Goal: Task Accomplishment & Management: Complete application form

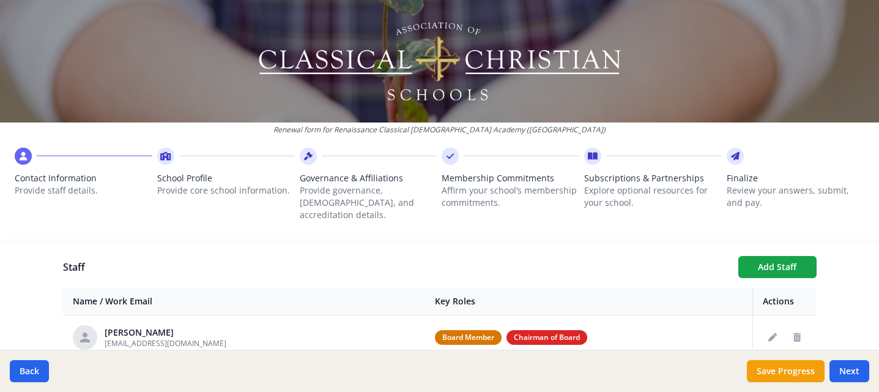
scroll to position [440, 0]
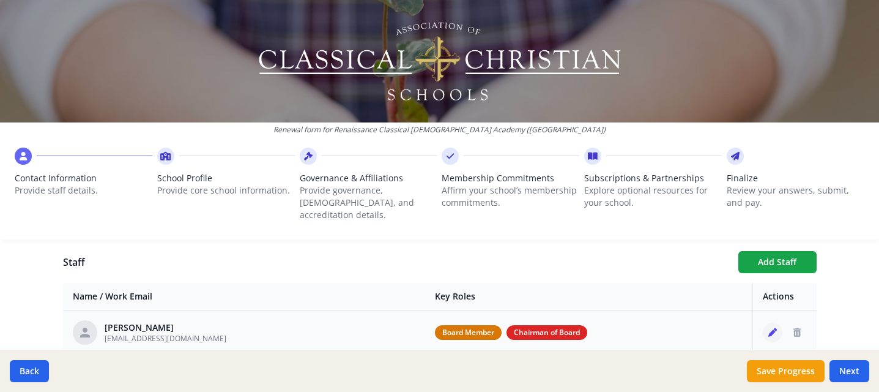
click at [768, 328] on icon "Edit staff" at bounding box center [772, 332] width 9 height 9
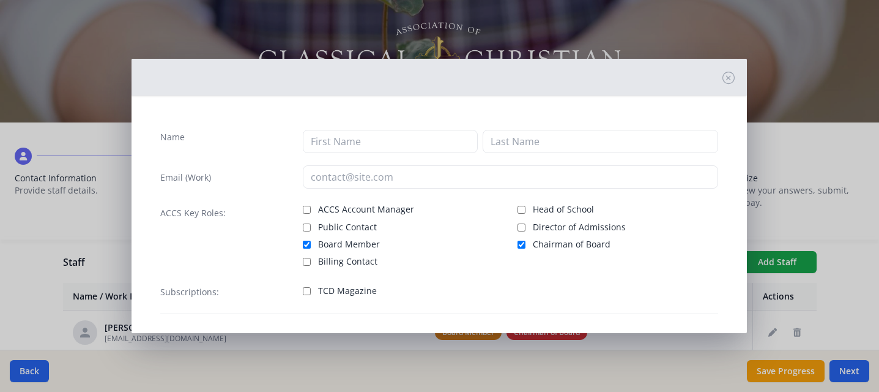
type input "[PERSON_NAME]"
type input "[EMAIL_ADDRESS][DOMAIN_NAME]"
checkbox input "true"
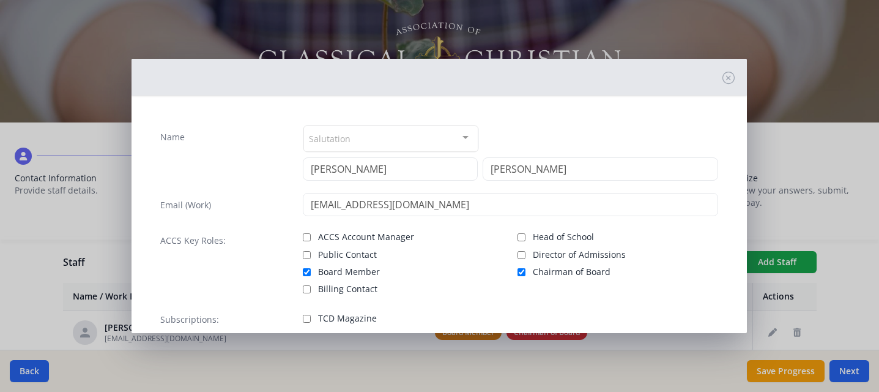
click at [518, 273] on input "Chairman of Board" at bounding box center [522, 272] width 8 height 8
checkbox input "false"
click at [722, 76] on icon at bounding box center [728, 78] width 12 height 12
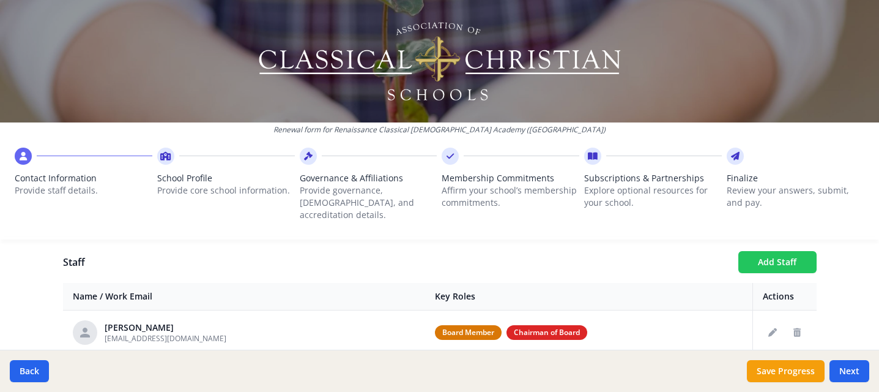
click at [763, 251] on button "Add Staff" at bounding box center [777, 262] width 78 height 22
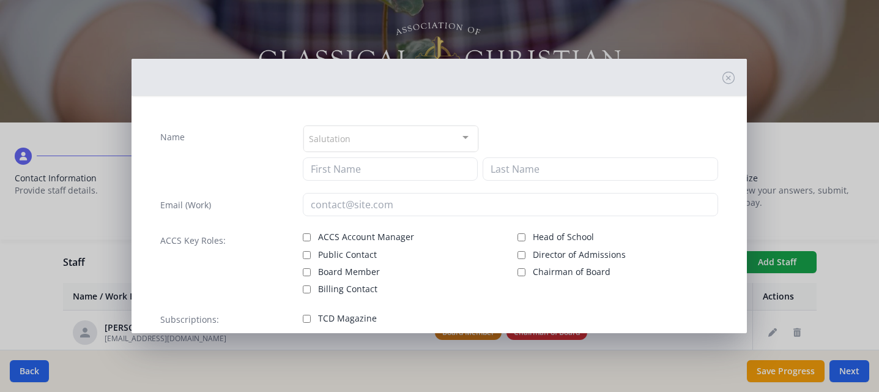
click at [461, 136] on div at bounding box center [465, 137] width 24 height 23
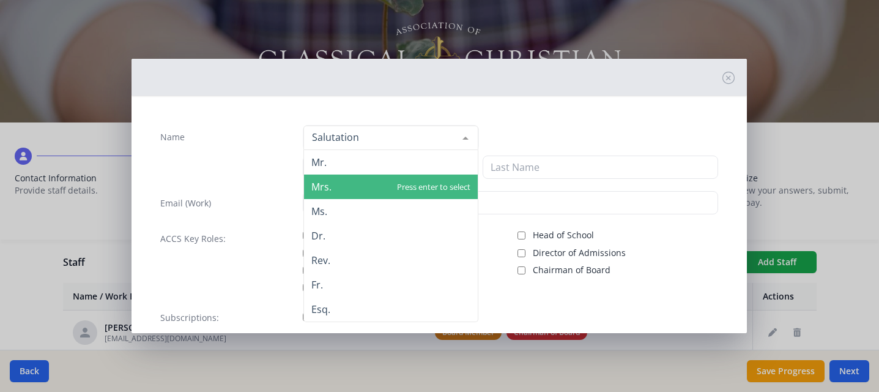
click at [325, 187] on span "Mrs." at bounding box center [321, 186] width 20 height 13
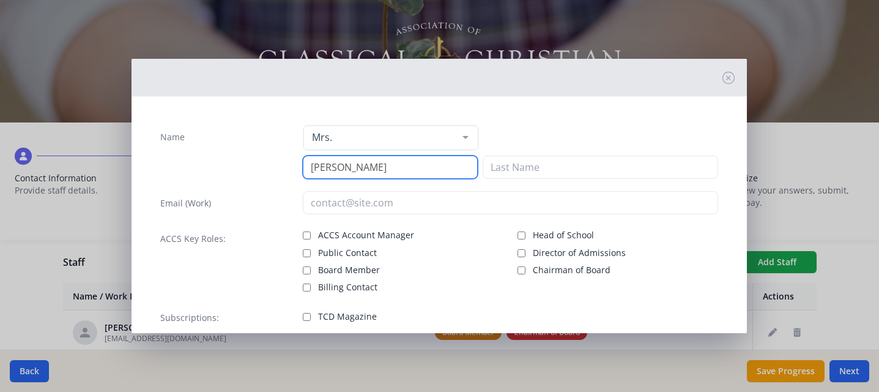
type input "[PERSON_NAME]"
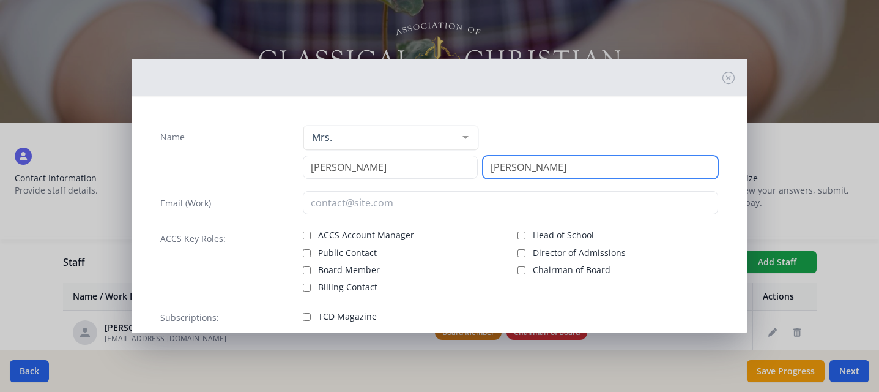
type input "[PERSON_NAME]"
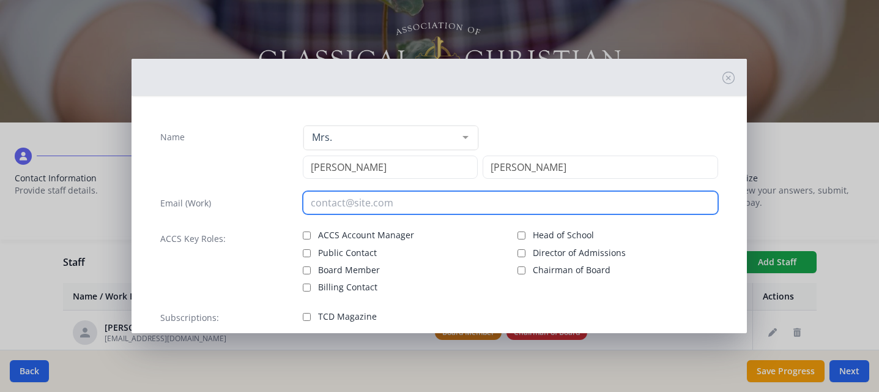
paste input "[PERSON_NAME]"
type input "[PERSON_NAME]"
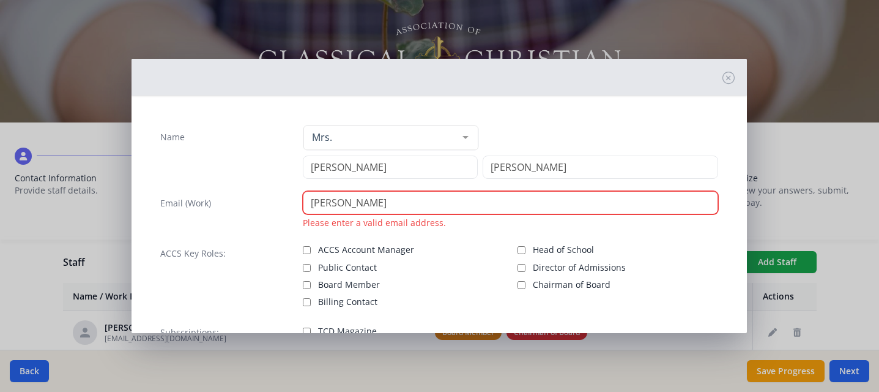
drag, startPoint x: 384, startPoint y: 206, endPoint x: 292, endPoint y: 195, distance: 92.4
click at [292, 195] on div "Email (Work) [PERSON_NAME] Please enter a valid email address." at bounding box center [439, 210] width 558 height 38
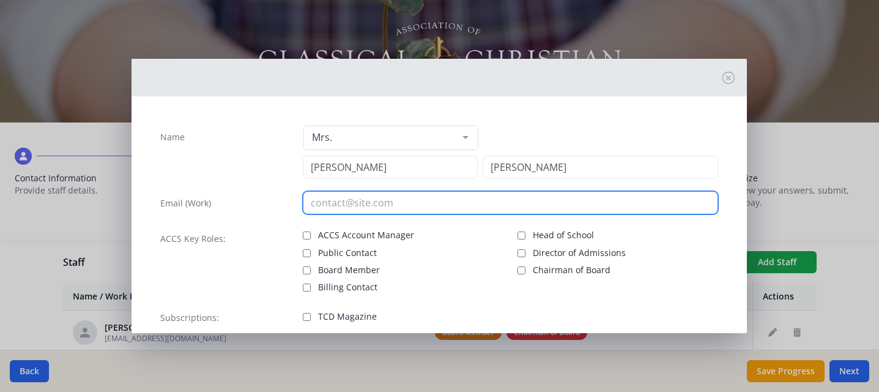
paste input "[EMAIL_ADDRESS][DOMAIN_NAME]"
type input "[EMAIL_ADDRESS][DOMAIN_NAME]"
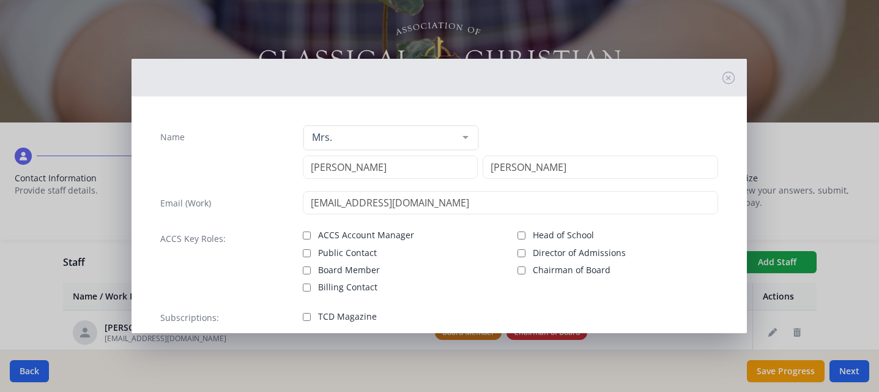
click at [518, 269] on input "Chairman of Board" at bounding box center [522, 270] width 8 height 8
checkbox input "true"
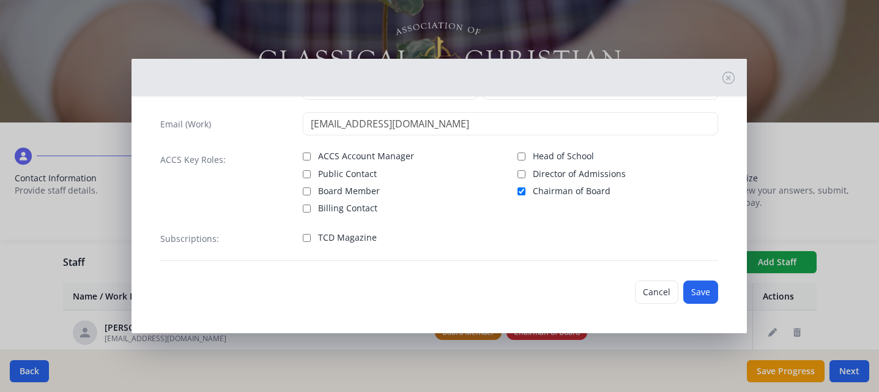
scroll to position [79, 0]
click at [693, 292] on button "Save" at bounding box center [700, 291] width 35 height 23
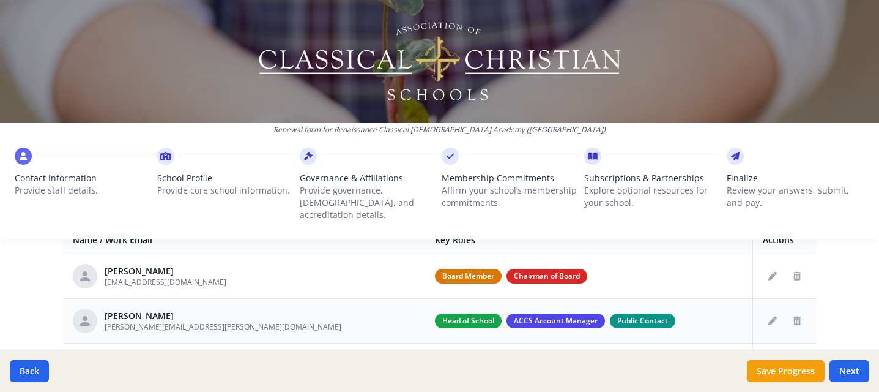
scroll to position [496, 0]
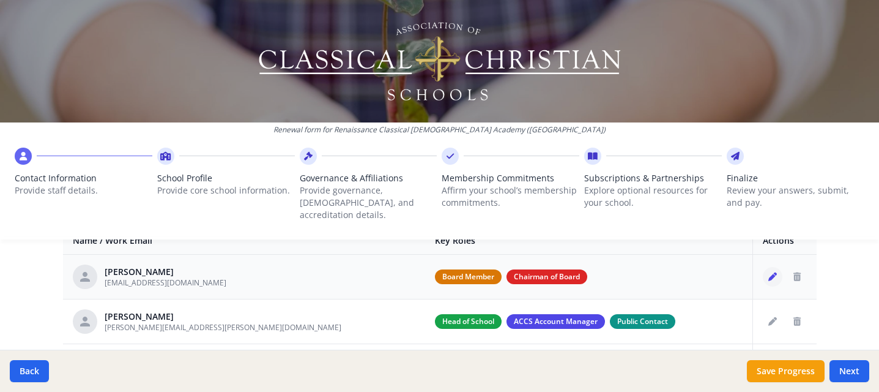
click at [768, 272] on icon "Edit staff" at bounding box center [772, 276] width 9 height 9
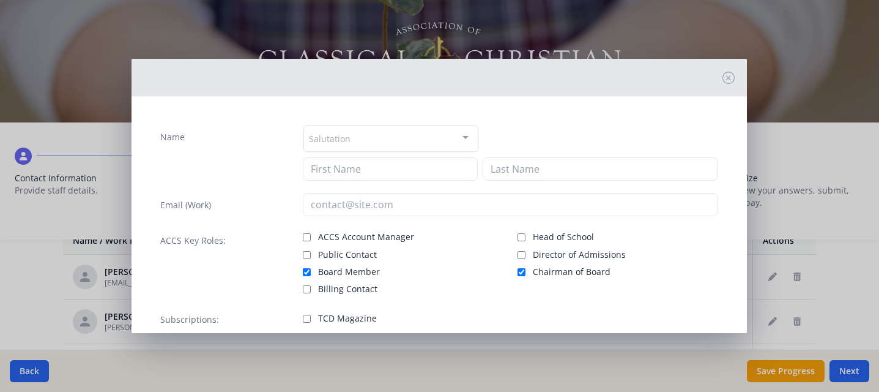
type input "[PERSON_NAME]"
type input "[EMAIL_ADDRESS][DOMAIN_NAME]"
checkbox input "true"
click at [518, 274] on input "Chairman of Board" at bounding box center [522, 272] width 8 height 8
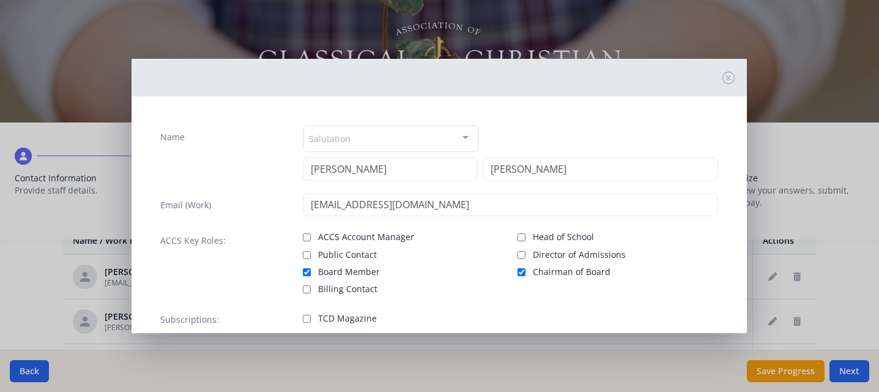
checkbox input "false"
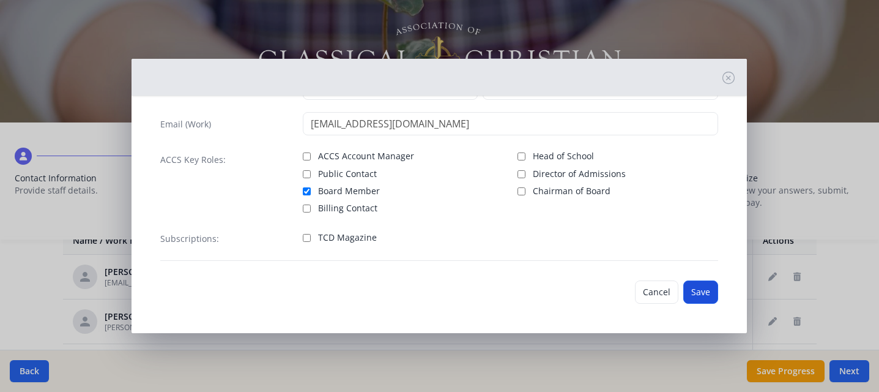
click at [688, 286] on button "Save" at bounding box center [700, 291] width 35 height 23
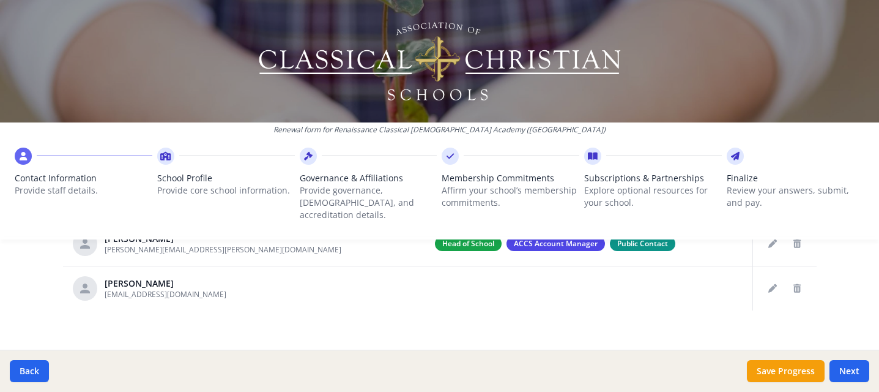
scroll to position [573, 0]
click at [763, 281] on button "Edit staff" at bounding box center [773, 289] width 20 height 20
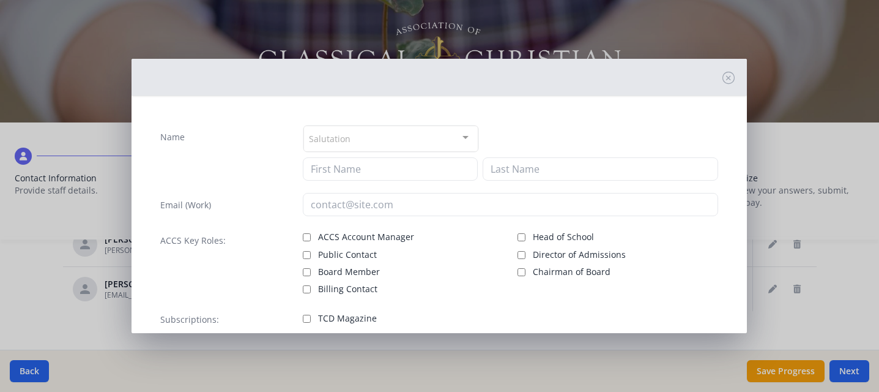
type input "[PERSON_NAME]"
type input "[EMAIL_ADDRESS][DOMAIN_NAME]"
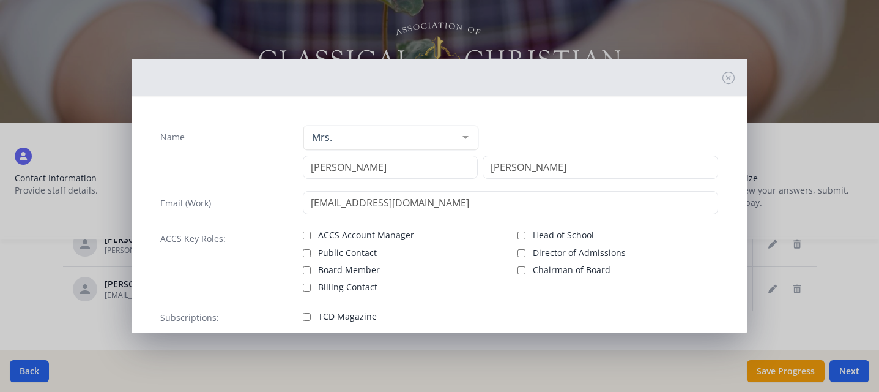
click at [518, 269] on input "Chairman of Board" at bounding box center [522, 270] width 8 height 8
checkbox input "true"
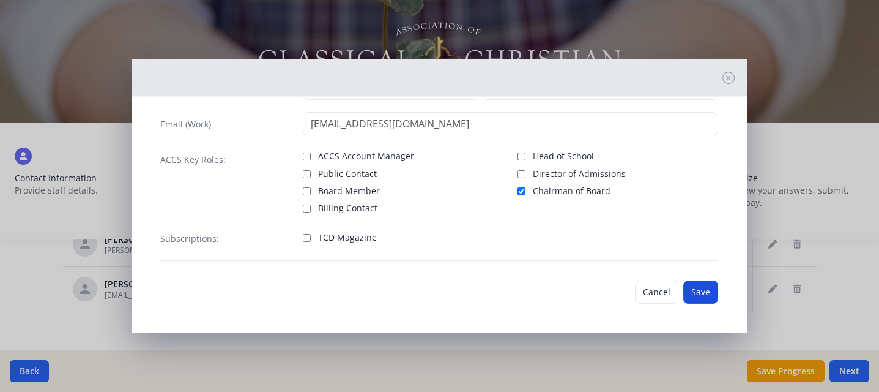
click at [696, 285] on button "Save" at bounding box center [700, 291] width 35 height 23
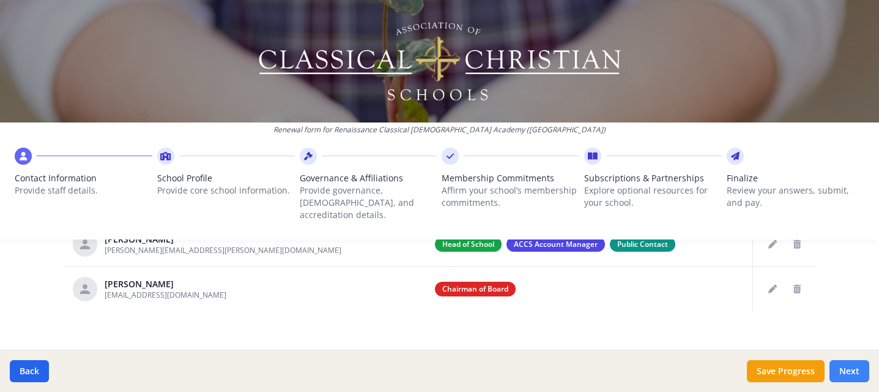
click at [855, 367] on button "Next" at bounding box center [850, 371] width 40 height 22
type input "[PHONE_NUMBER]"
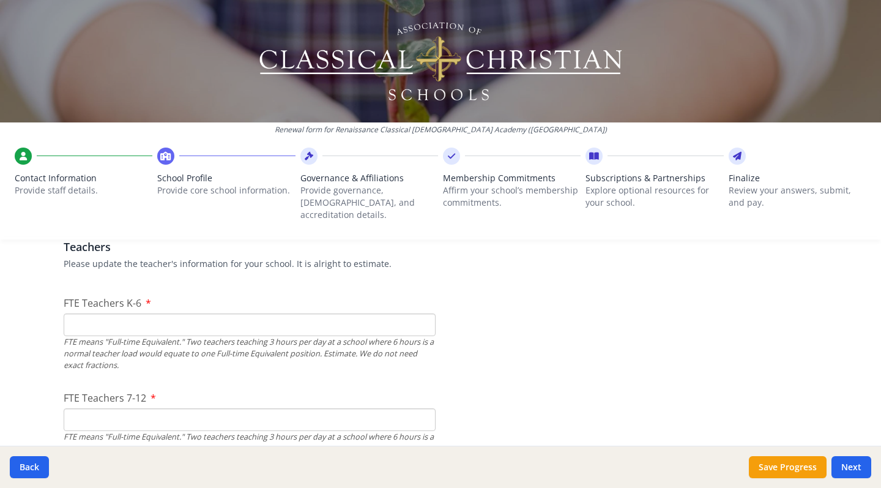
scroll to position [734, 0]
click at [70, 312] on input "FTE Teachers K-6" at bounding box center [250, 322] width 372 height 23
type input "7"
click at [65, 391] on input "FTE Teachers 7-12" at bounding box center [250, 417] width 372 height 23
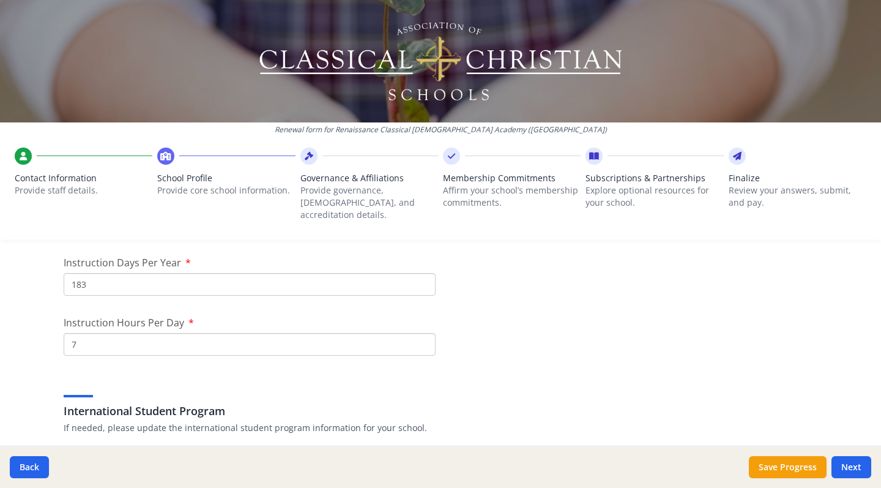
scroll to position [1105, 0]
type input "4"
click at [84, 273] on input "183" at bounding box center [250, 284] width 372 height 23
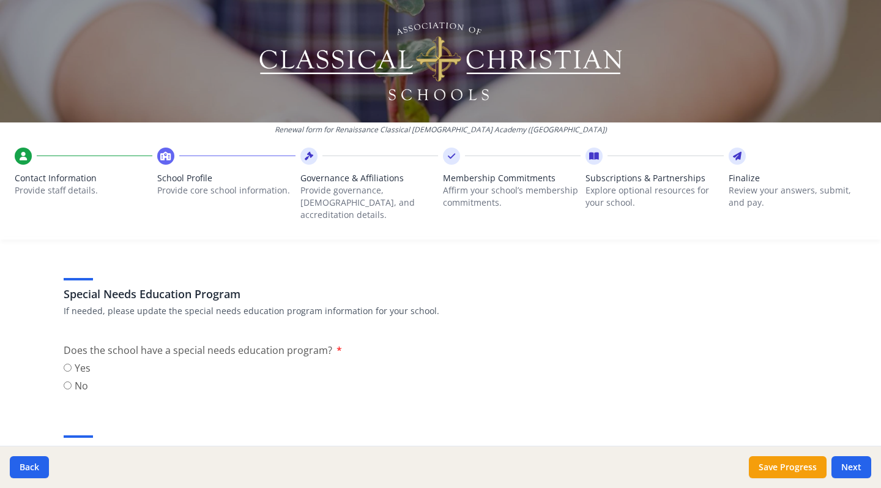
scroll to position [1405, 0]
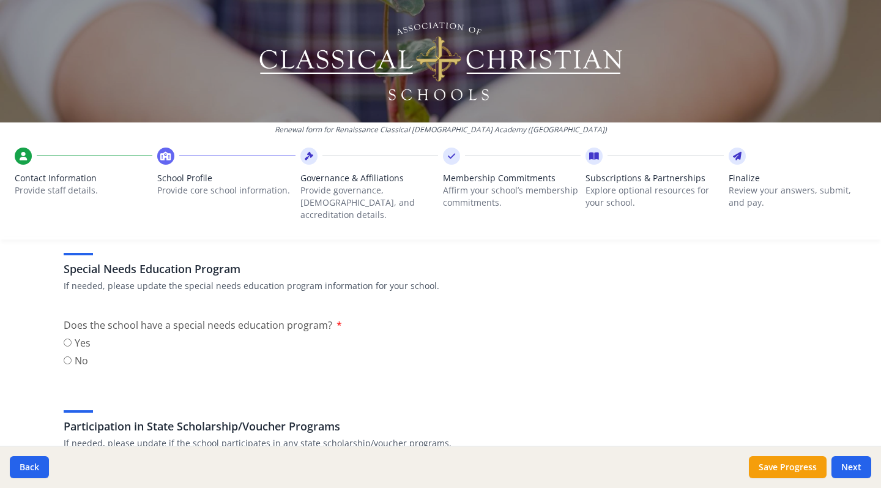
type input "177"
click at [64, 356] on input "No" at bounding box center [68, 360] width 8 height 8
radio input "true"
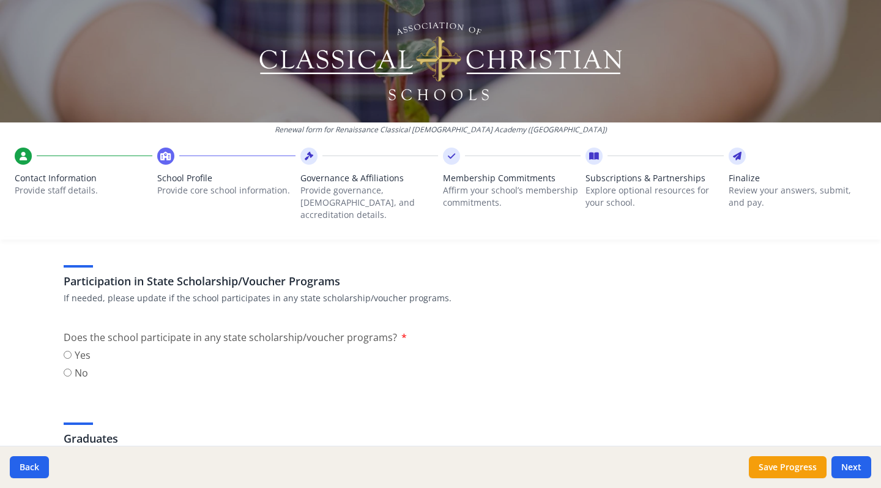
scroll to position [1578, 0]
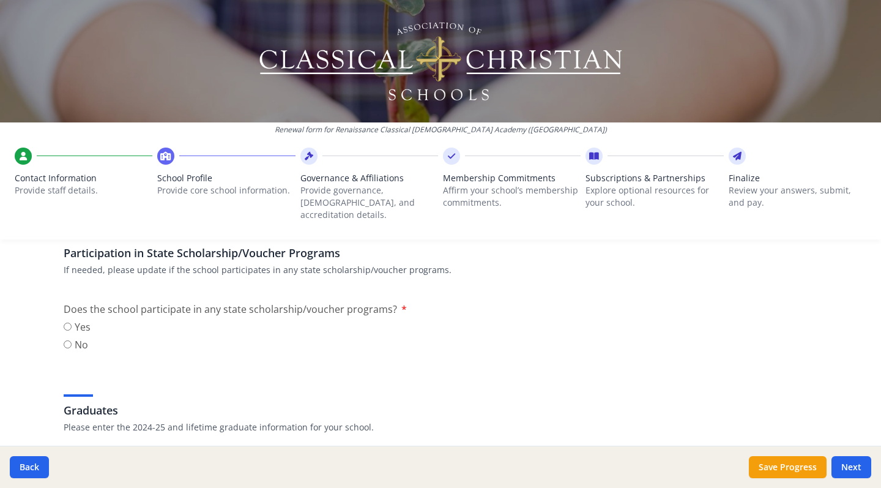
click at [64, 322] on input "Yes" at bounding box center [68, 326] width 8 height 8
radio input "true"
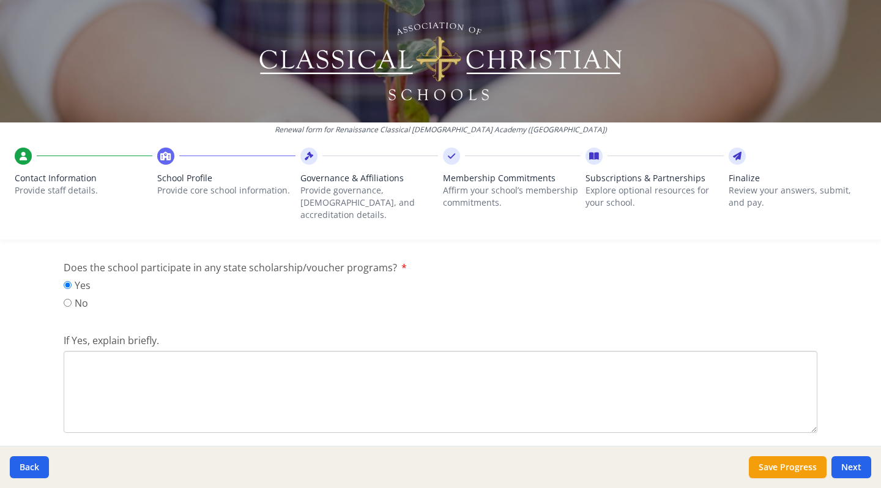
scroll to position [1621, 0]
click at [70, 350] on textarea "If Yes, explain briefly." at bounding box center [441, 391] width 754 height 82
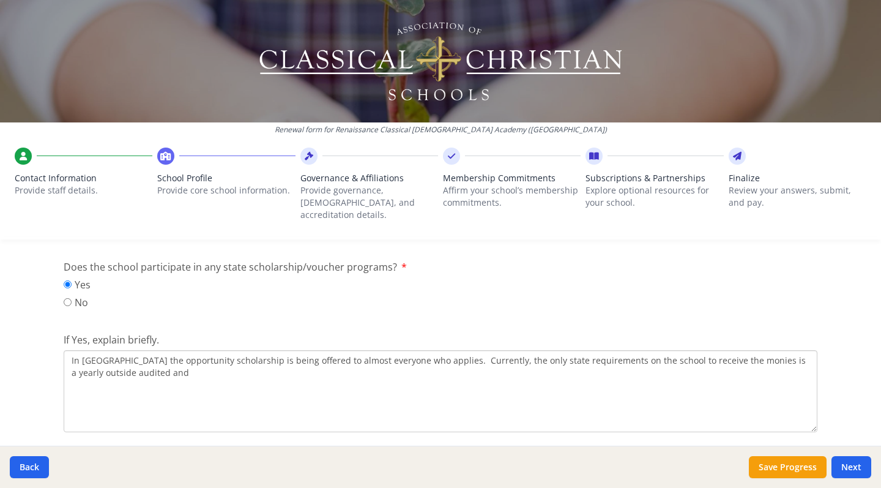
click at [807, 350] on textarea "In [GEOGRAPHIC_DATA] the opportunity scholarship is being offered to almost eve…" at bounding box center [441, 391] width 754 height 82
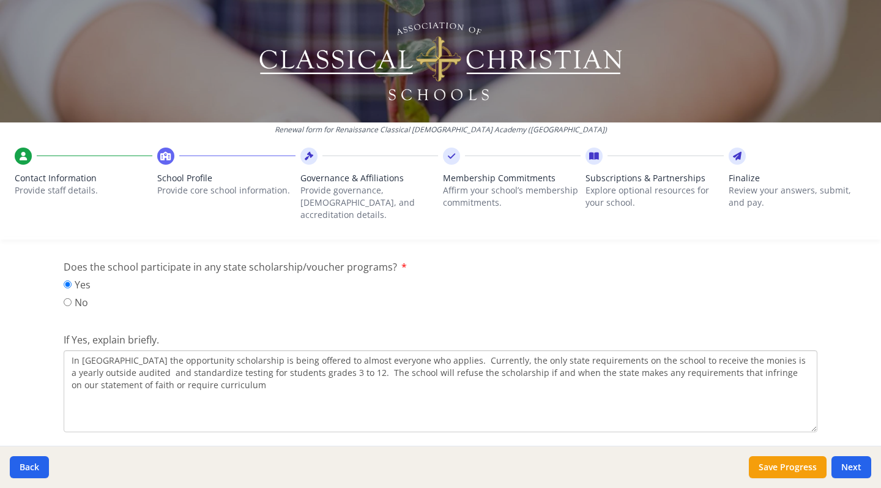
click at [98, 368] on textarea "In [GEOGRAPHIC_DATA] the opportunity scholarship is being offered to almost eve…" at bounding box center [441, 391] width 754 height 82
click at [66, 350] on textarea "In [GEOGRAPHIC_DATA] the opportunity scholarship is being offered to almost eve…" at bounding box center [441, 391] width 754 height 82
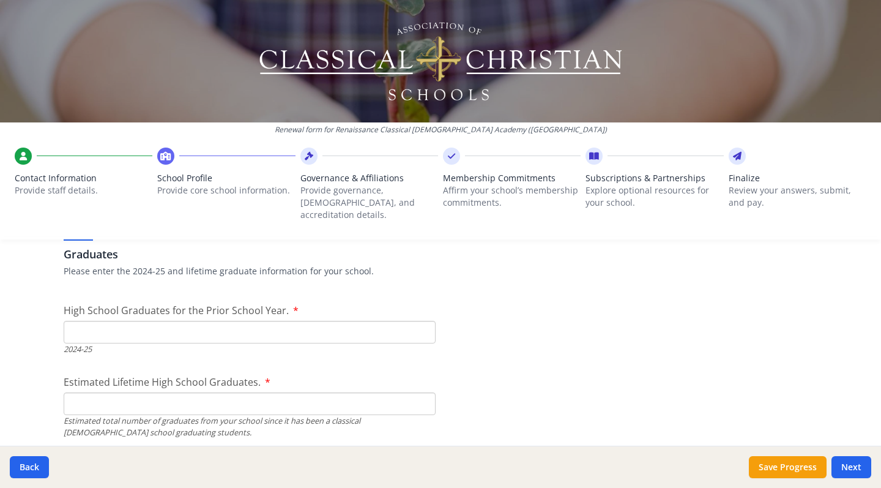
scroll to position [1878, 0]
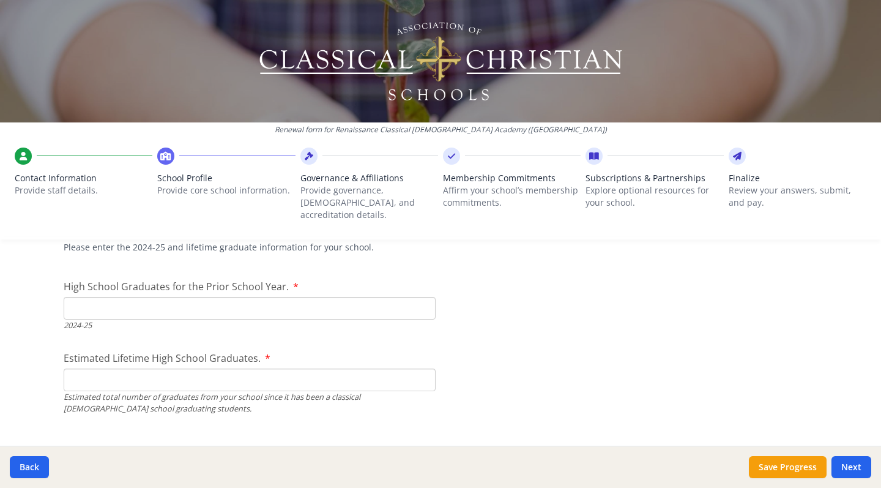
type textarea "The school is in total agreement with the ACCS on taking the scholarship. In fa…"
click at [248, 297] on input "High School Graduates for the Prior School Year." at bounding box center [250, 308] width 372 height 23
click at [286, 279] on label "High School Graduates for the Prior School Year." at bounding box center [181, 286] width 235 height 15
click at [286, 297] on input "High School Graduates for the Prior School Year." at bounding box center [250, 308] width 372 height 23
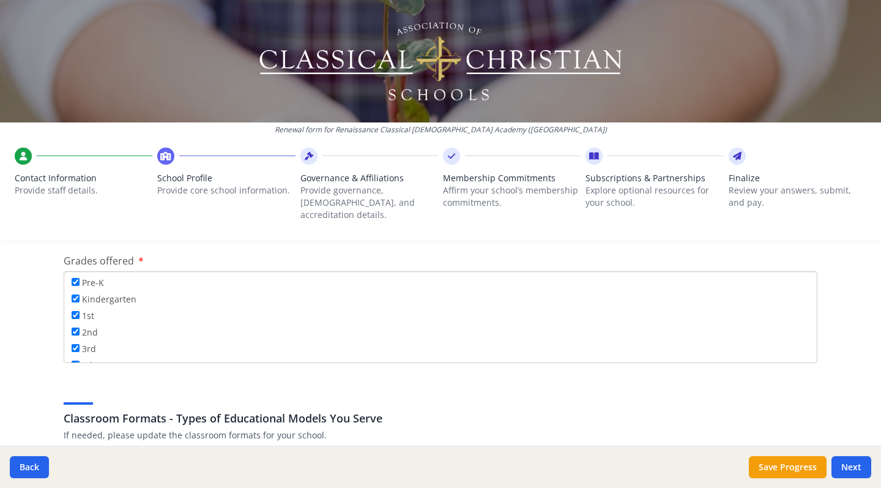
scroll to position [2125, 0]
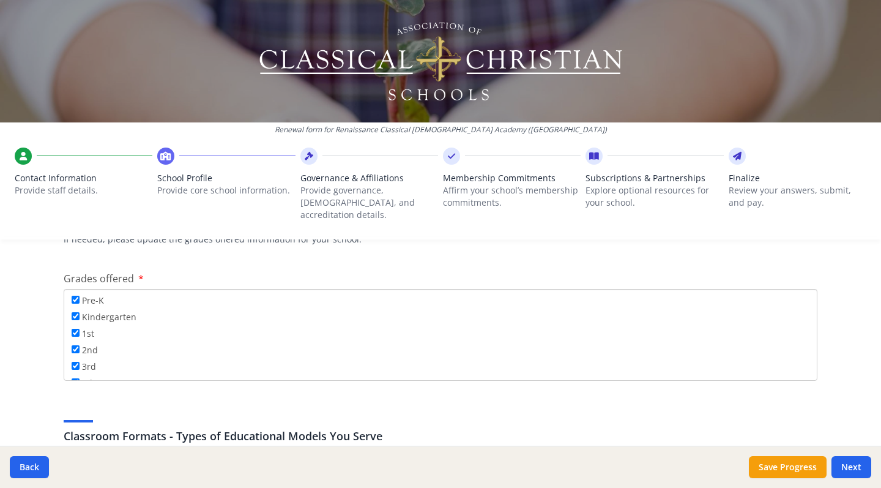
click at [72, 295] on input "Pre-K" at bounding box center [76, 299] width 8 height 8
checkbox input "false"
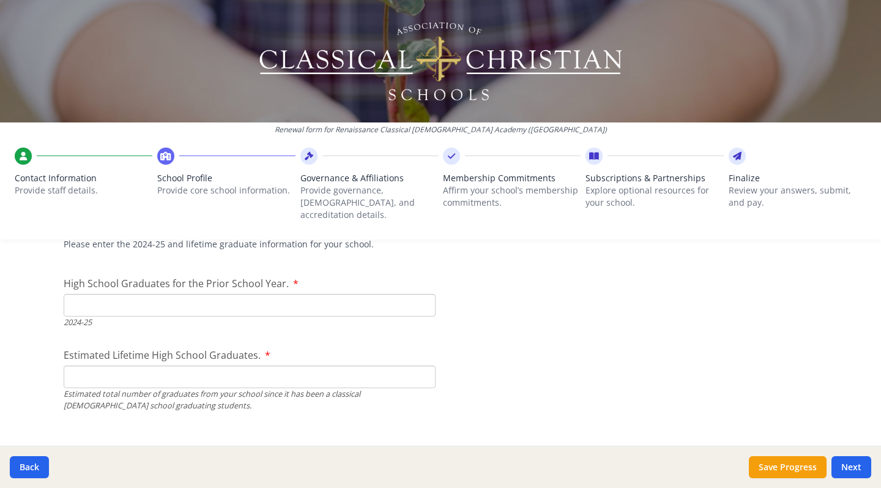
scroll to position [1878, 0]
click at [81, 297] on input "High School Graduates for the Prior School Year." at bounding box center [250, 307] width 372 height 23
click at [417, 296] on input "6" at bounding box center [250, 307] width 372 height 23
type input "5"
click at [418, 296] on input "5" at bounding box center [250, 307] width 372 height 23
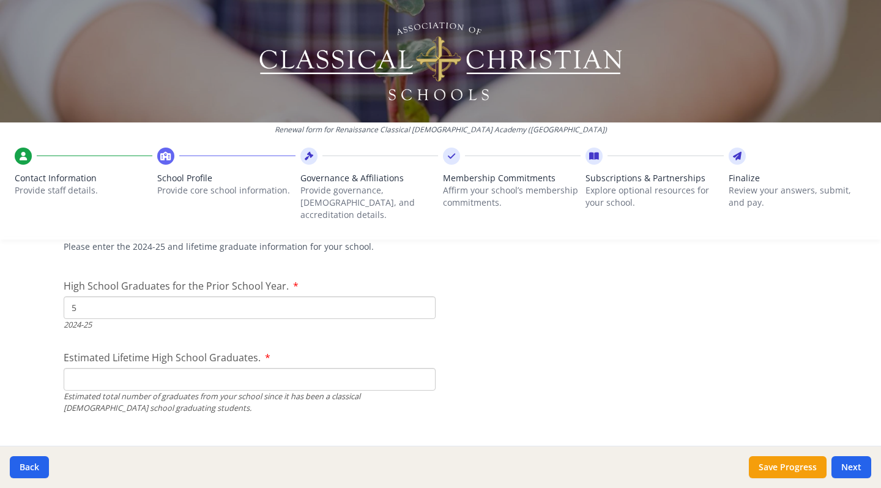
scroll to position [1881, 0]
click at [128, 365] on input "Estimated Lifetime High School Graduates." at bounding box center [250, 376] width 372 height 23
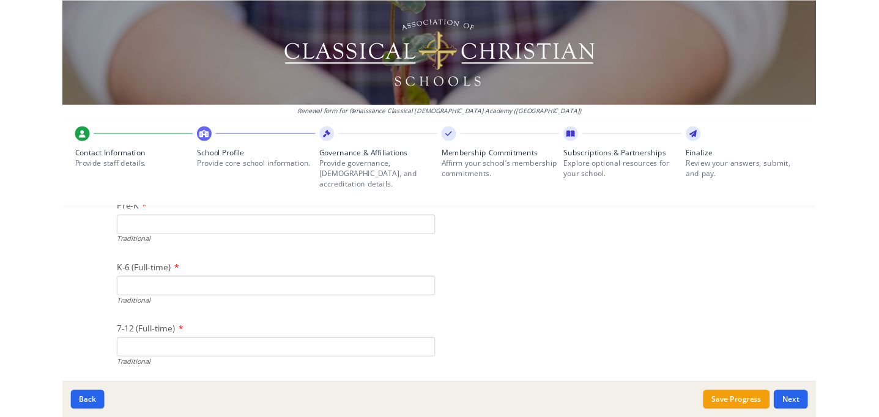
scroll to position [2704, 0]
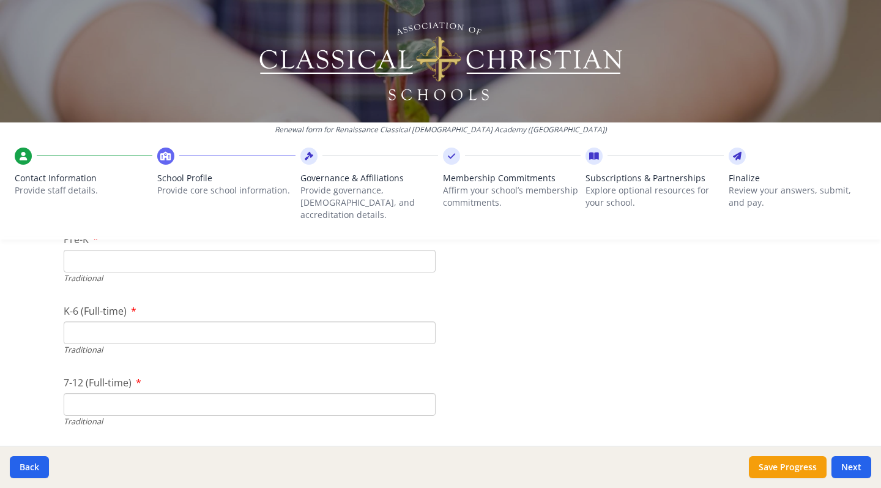
type input "5"
click at [87, 321] on input "K-6 (Full-time)" at bounding box center [250, 332] width 372 height 23
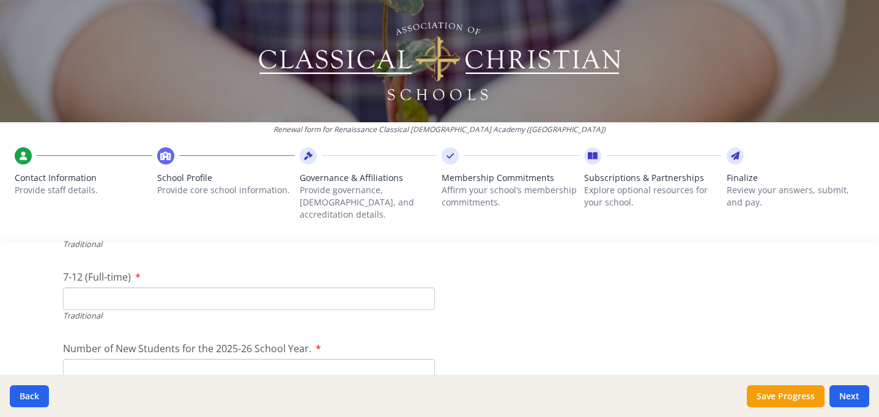
scroll to position [2817, 0]
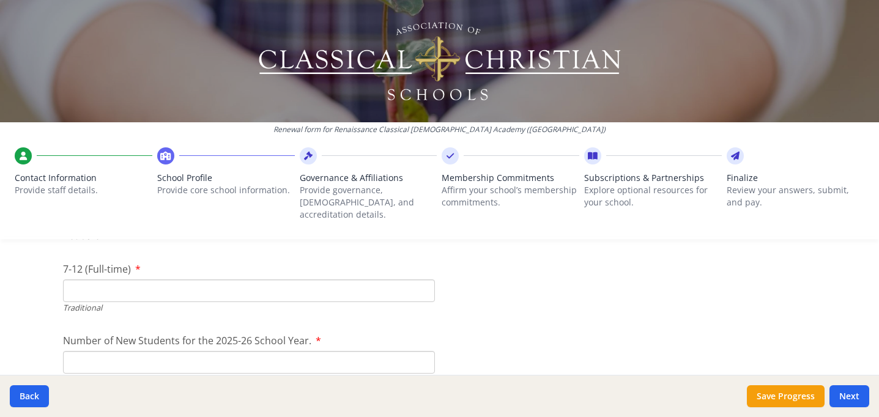
type input "67"
click at [95, 280] on input "7-12 (Full-time)" at bounding box center [249, 291] width 372 height 23
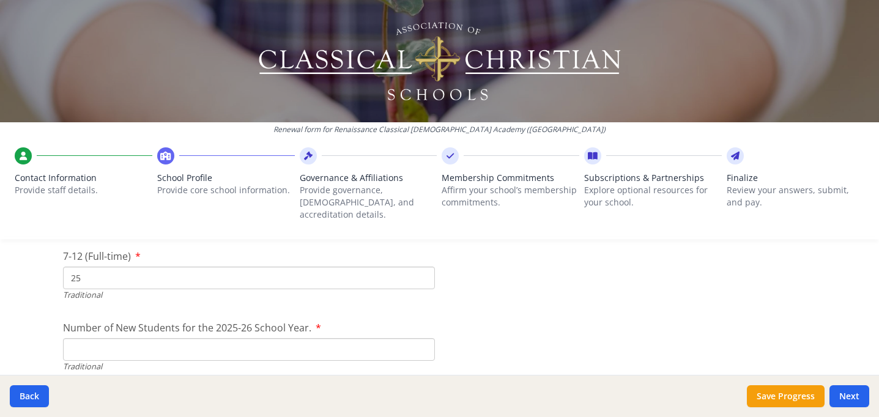
scroll to position [2831, 0]
type input "25"
click at [94, 338] on input "Number of New Students for the 2025-26 School Year." at bounding box center [249, 349] width 372 height 23
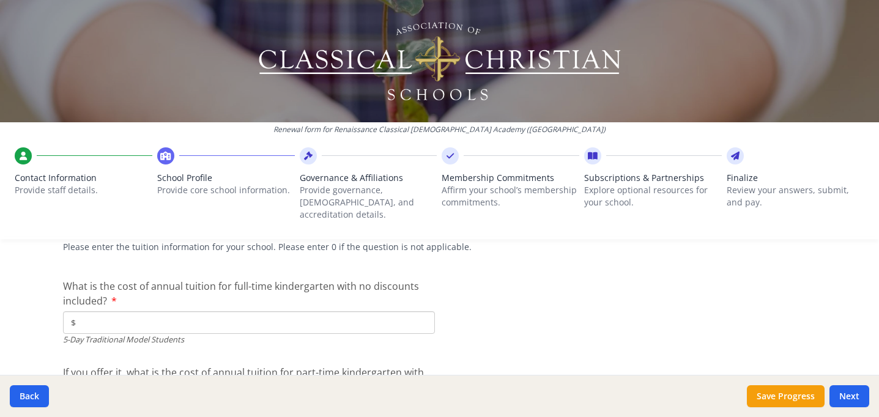
scroll to position [3317, 0]
type input "18"
click at [126, 309] on input "$" at bounding box center [249, 320] width 372 height 23
type input "$7 200"
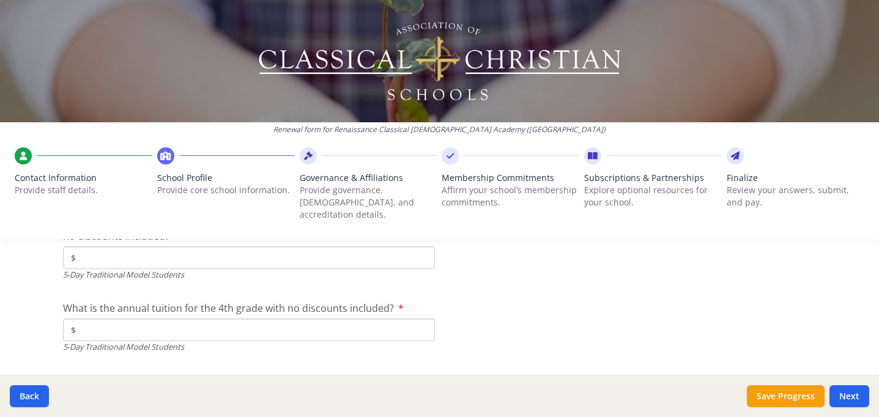
scroll to position [3480, 0]
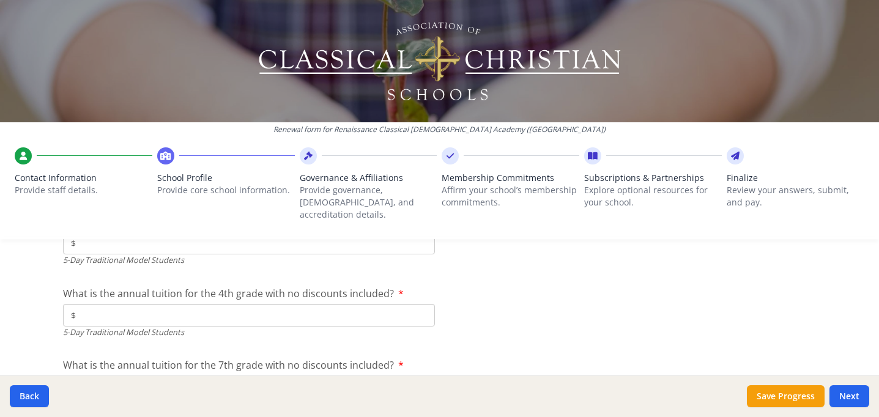
click at [132, 304] on input "$" at bounding box center [249, 315] width 372 height 23
type input "$7 200"
click at [146, 302] on input "$" at bounding box center [249, 313] width 372 height 23
type input "$7 275"
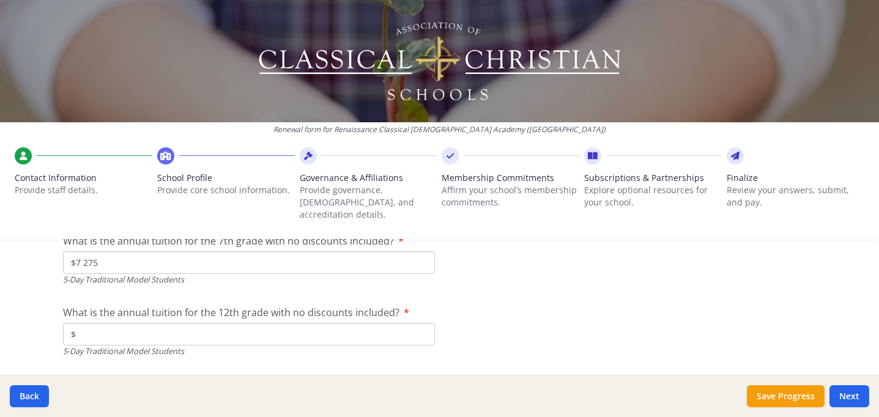
scroll to position [3606, 0]
click at [133, 322] on input "$" at bounding box center [249, 333] width 372 height 23
type input "$7 275"
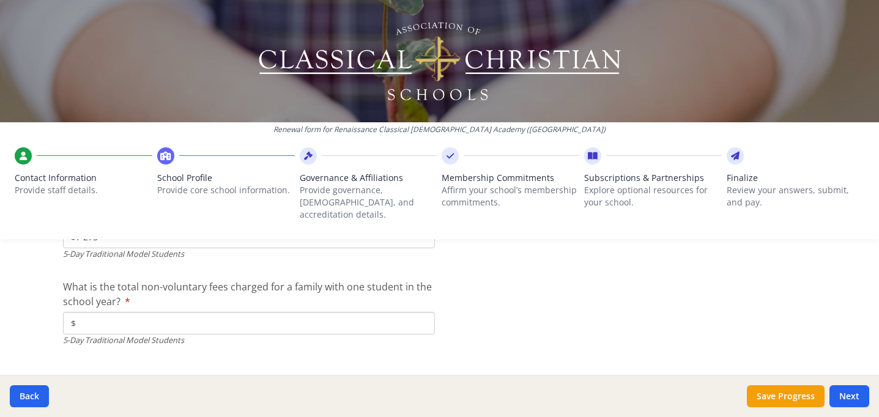
scroll to position [3712, 0]
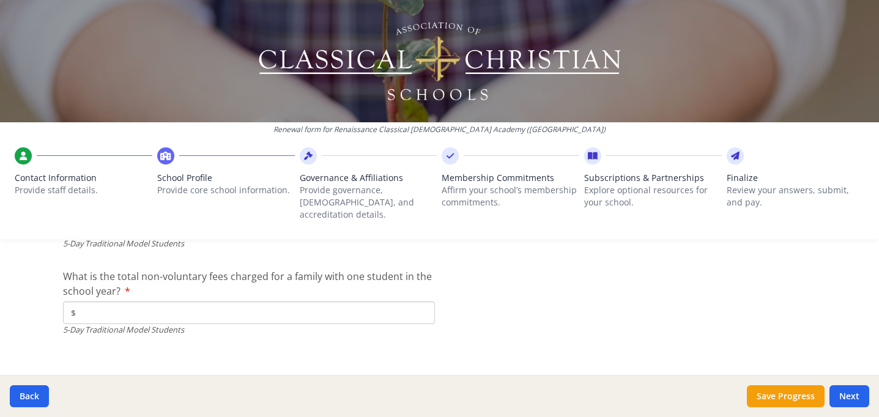
click at [95, 302] on input "$" at bounding box center [249, 313] width 372 height 23
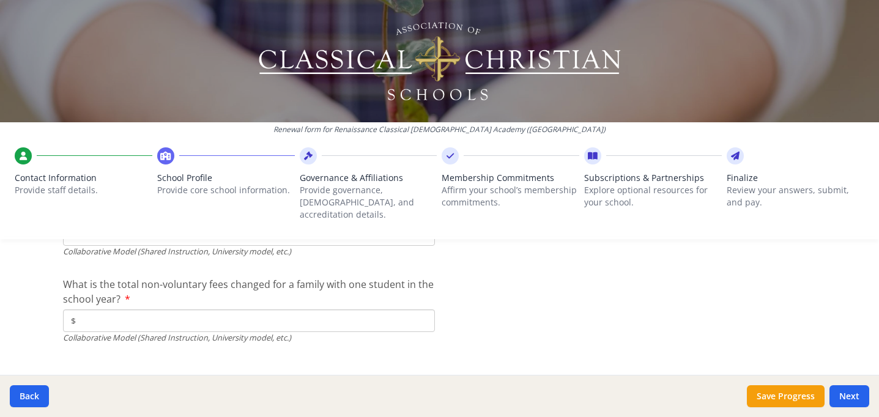
scroll to position [4262, 0]
type input "$950"
click at [801, 391] on button "Save Progress" at bounding box center [786, 396] width 78 height 22
type input "[PHONE_NUMBER]"
click at [852, 391] on button "Next" at bounding box center [850, 396] width 40 height 22
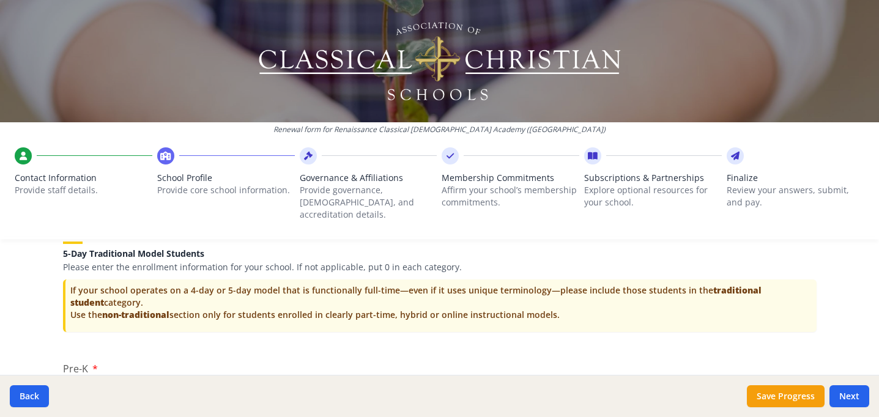
scroll to position [2631, 0]
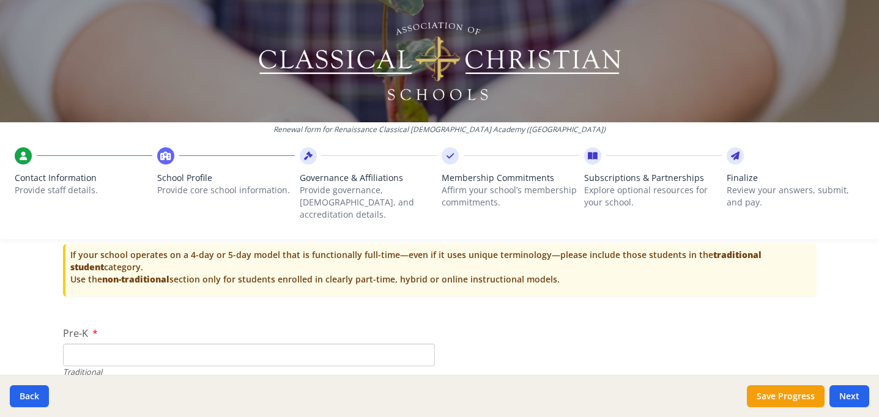
click at [85, 344] on input "Pre-K" at bounding box center [249, 355] width 372 height 23
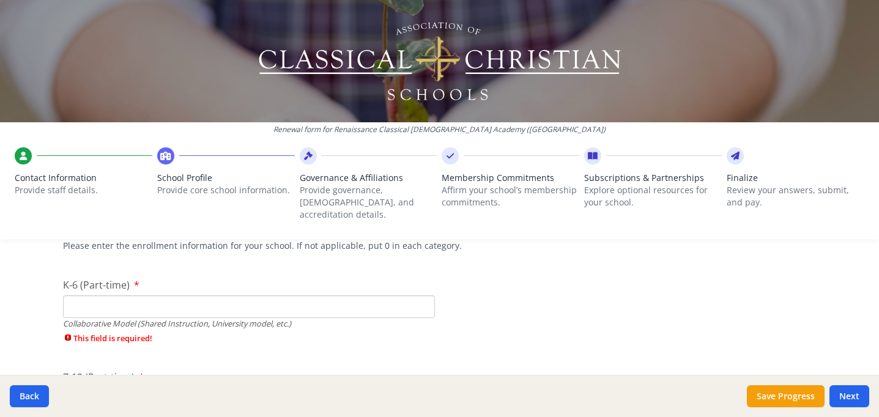
scroll to position [3045, 0]
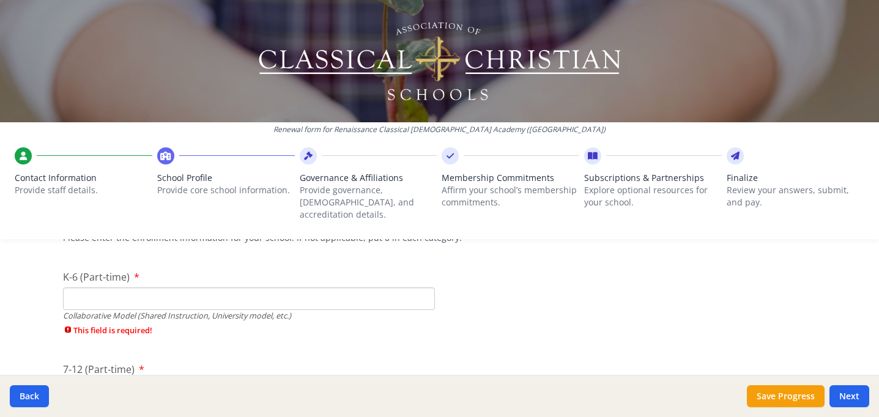
type input "0"
click at [78, 288] on input "K-6 (Part-time)" at bounding box center [249, 299] width 372 height 23
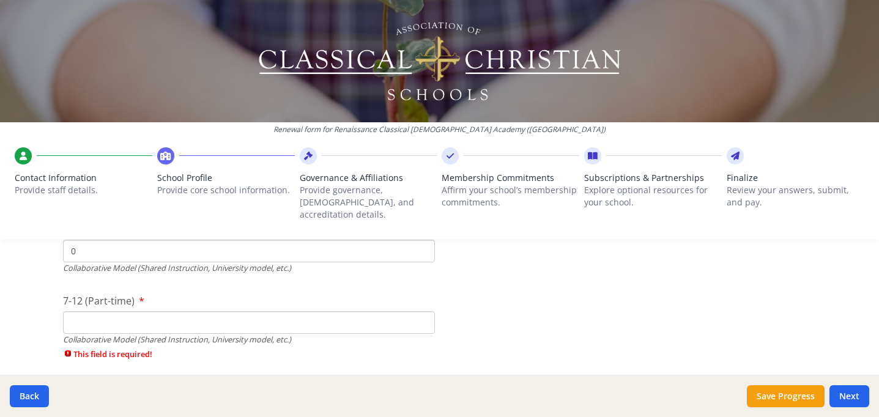
scroll to position [3108, 0]
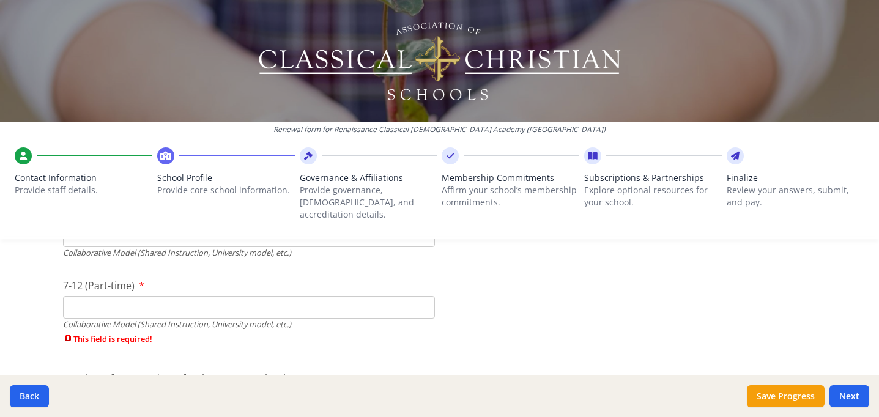
type input "0"
click at [67, 296] on input "7-12 (Part-time)" at bounding box center [249, 307] width 372 height 23
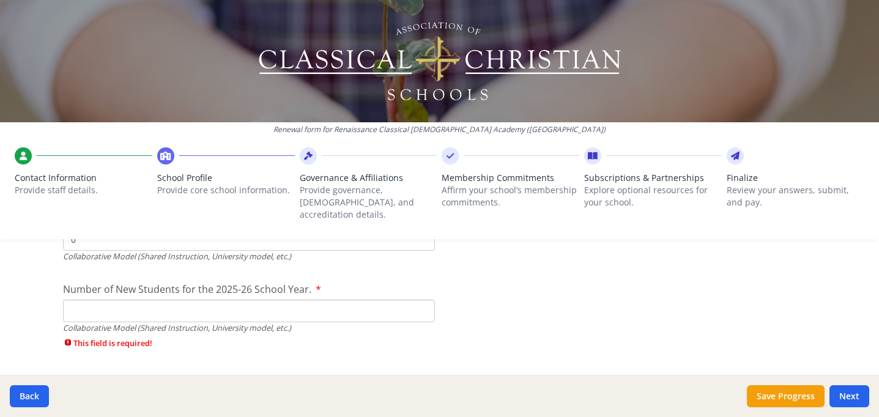
scroll to position [3178, 0]
type input "0"
click at [75, 299] on input "Number of New Students for the 2025-26 School Year." at bounding box center [249, 310] width 372 height 23
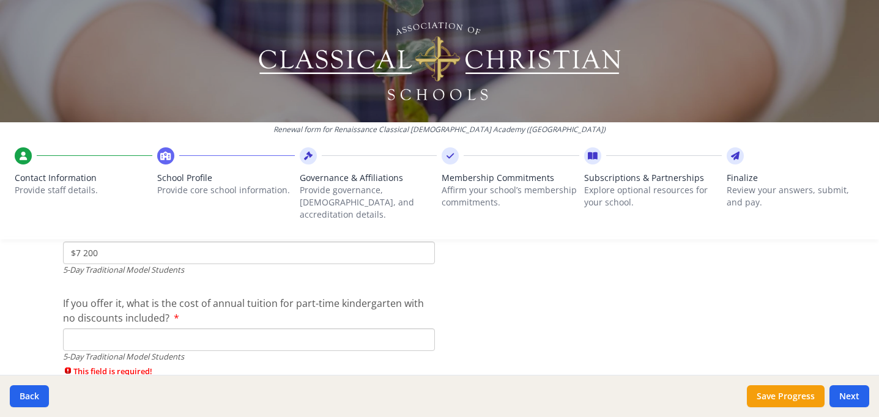
scroll to position [3401, 0]
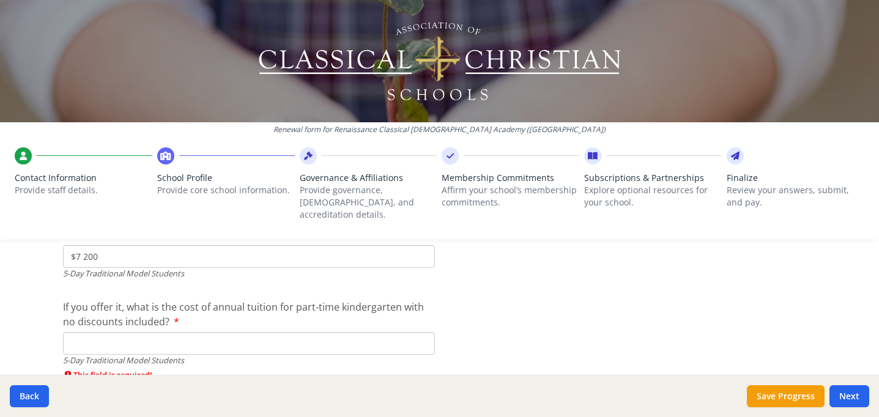
type input "0"
click at [92, 332] on input "If you offer it, what is the cost of annual tuition for part-time kindergarten …" at bounding box center [249, 343] width 372 height 23
type input "$0"
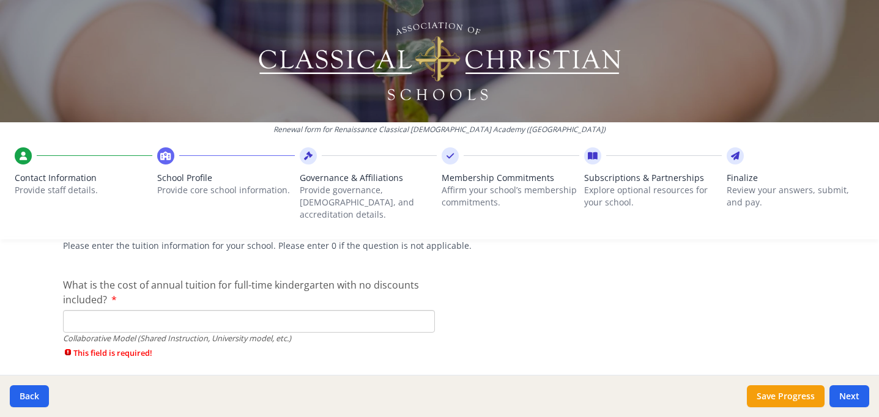
scroll to position [3898, 0]
click at [77, 308] on input "What is the cost of annual tuition for full-time kindergarten with no discounts…" at bounding box center [249, 319] width 372 height 23
type input "$0"
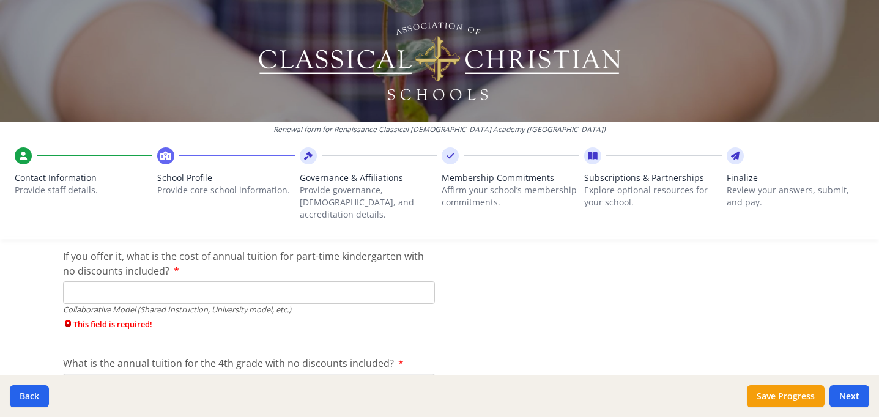
scroll to position [4018, 0]
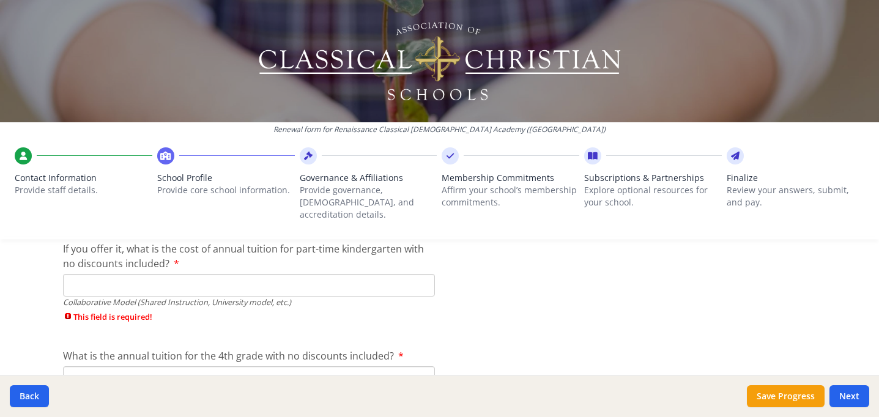
click at [67, 274] on input "If you offer it, what is the cost of annual tuition for part-time kindergarten …" at bounding box center [249, 285] width 372 height 23
type input "$0"
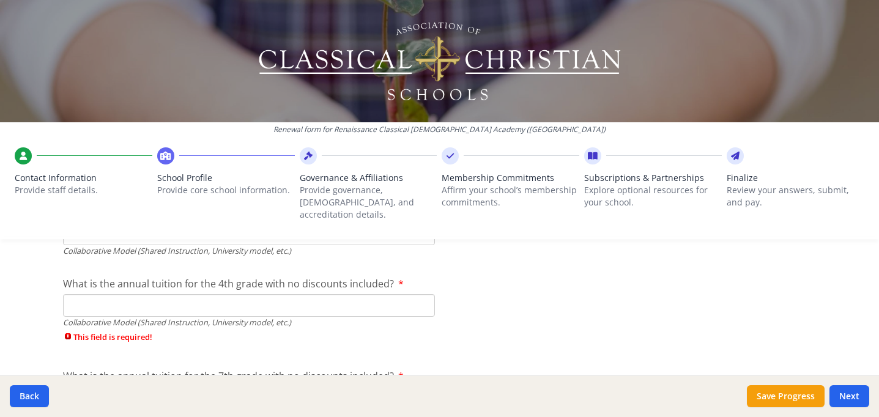
scroll to position [4060, 0]
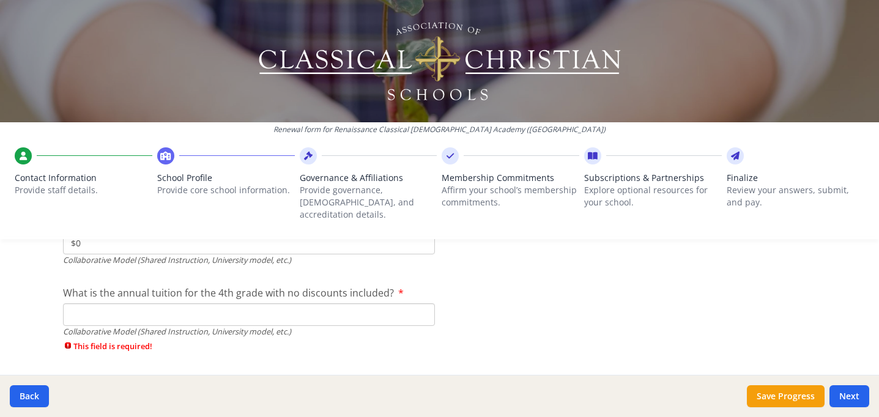
click at [80, 303] on input "What is the annual tuition for the 4th grade with no discounts included?" at bounding box center [249, 314] width 372 height 23
type input "$0"
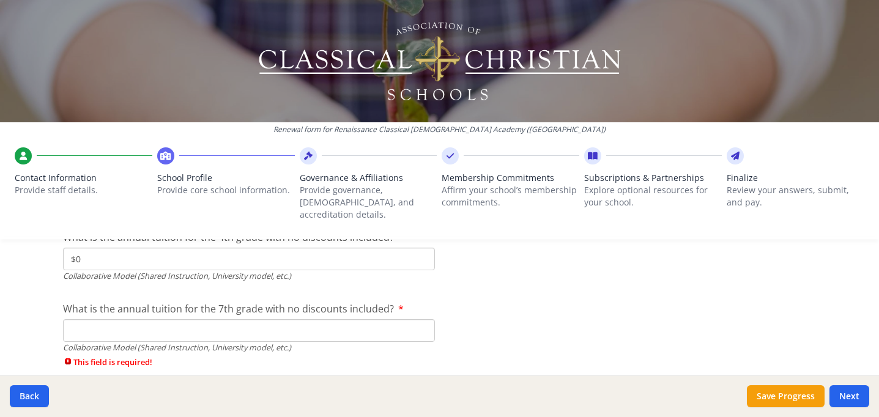
scroll to position [4124, 0]
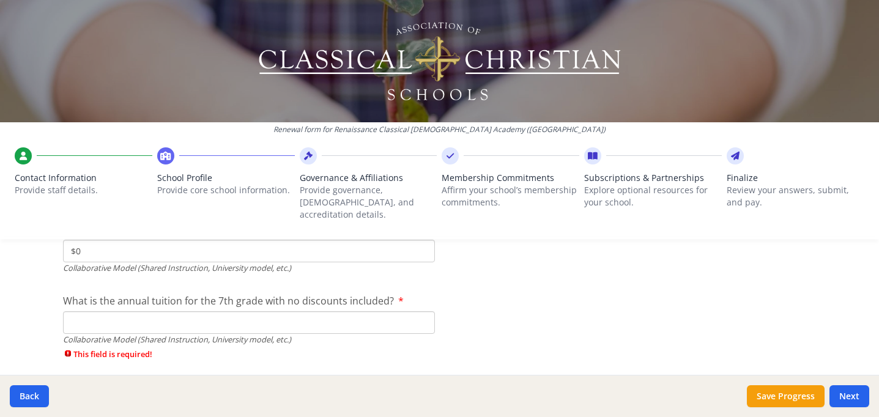
click at [75, 311] on input "What is the annual tuition for the 7th grade with no discounts included?" at bounding box center [249, 322] width 372 height 23
type input "$0"
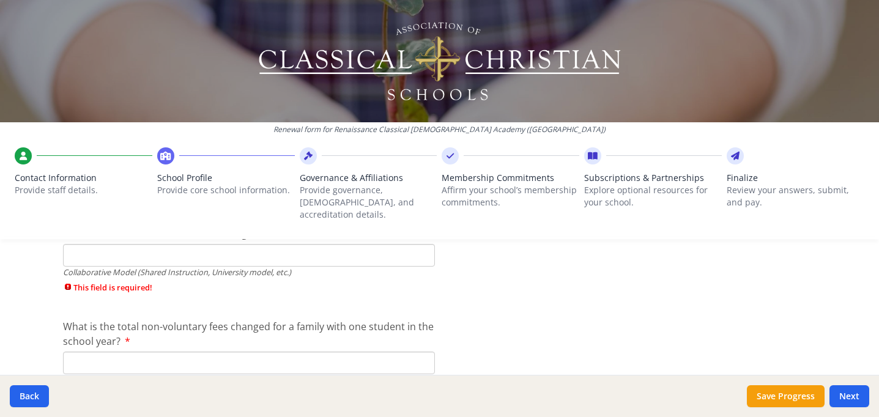
scroll to position [4267, 0]
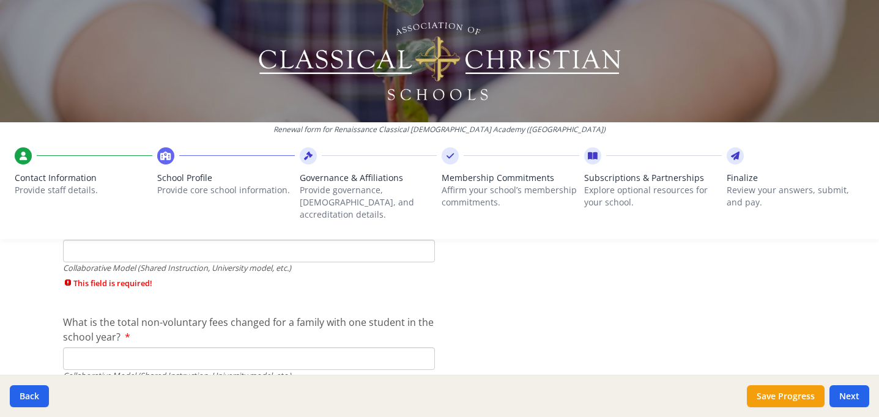
click at [84, 235] on div "Renewal form for Renaissance Classical [DEMOGRAPHIC_DATA] Academy ([GEOGRAPHIC_…" at bounding box center [439, 124] width 879 height 249
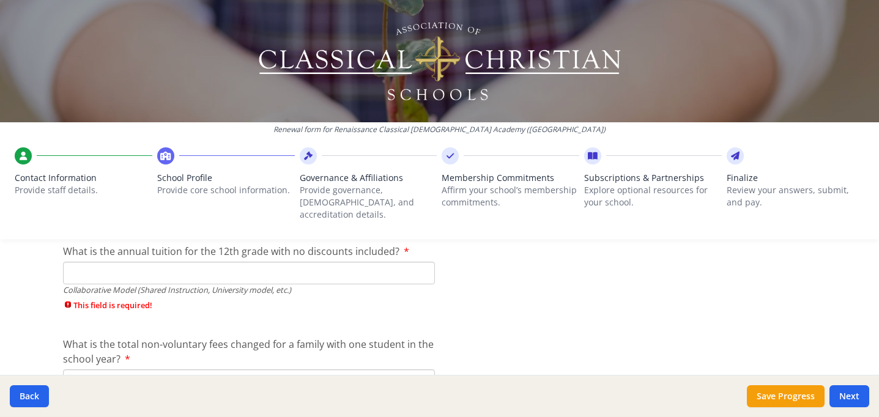
scroll to position [4245, 0]
click at [80, 262] on input "What is the annual tuition for the 12th grade with no discounts included?" at bounding box center [249, 273] width 372 height 23
type input "$0"
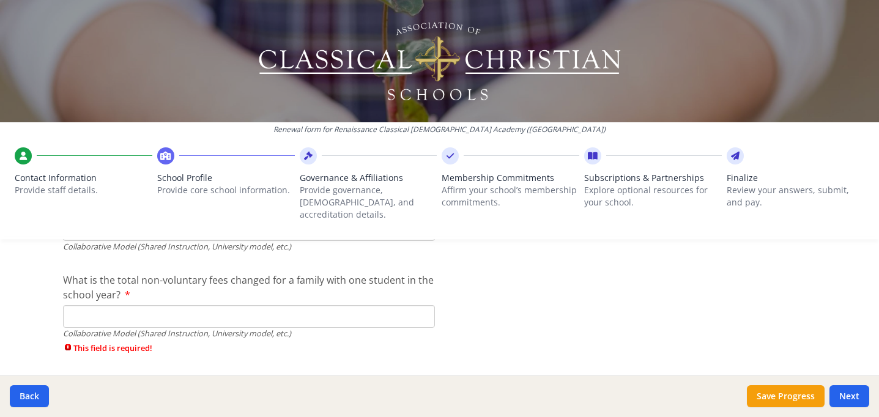
scroll to position [4293, 0]
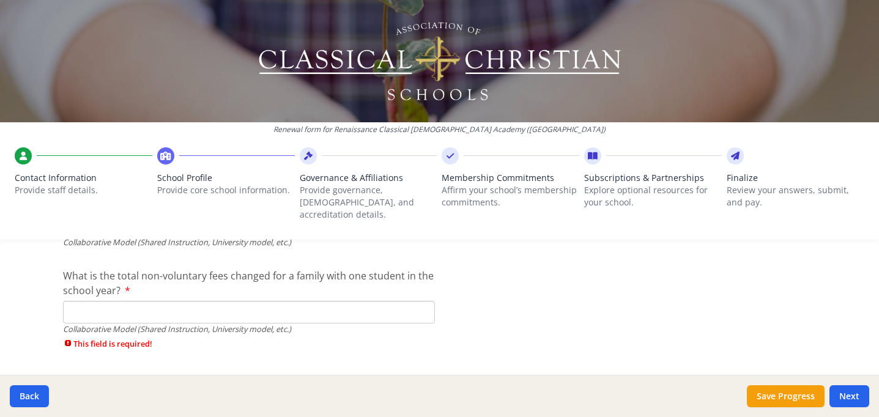
click at [80, 301] on input "What is the total non-voluntary fees changed for a family with one student in t…" at bounding box center [249, 312] width 372 height 23
type input "$0"
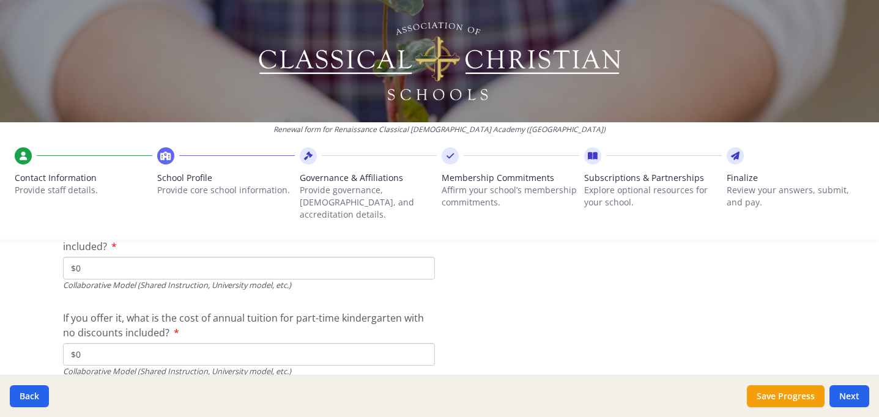
scroll to position [3973, 0]
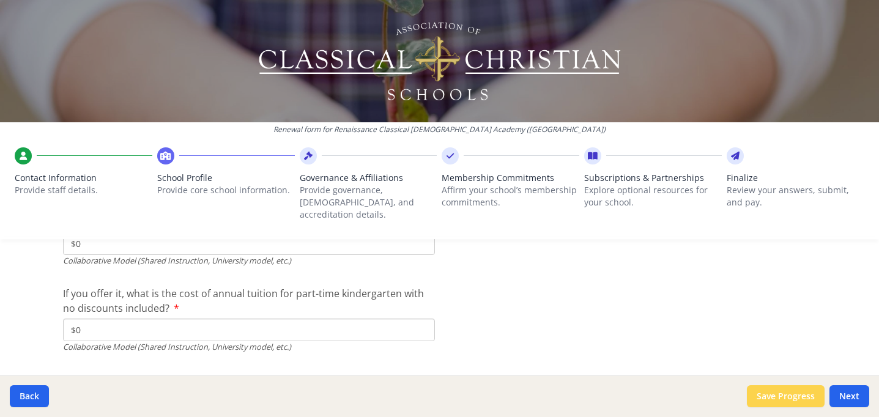
click at [803, 391] on button "Save Progress" at bounding box center [786, 396] width 78 height 22
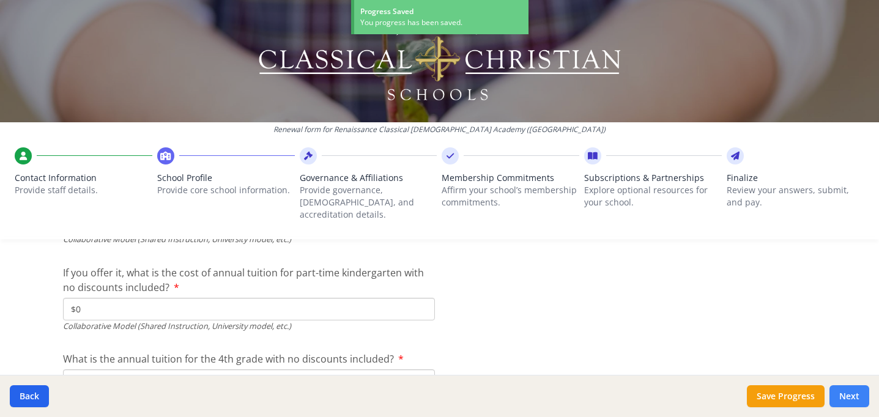
click at [847, 391] on button "Next" at bounding box center [850, 396] width 40 height 22
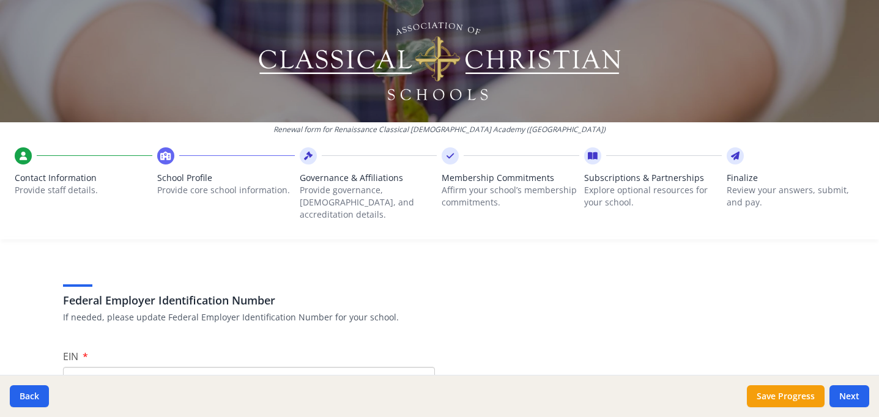
scroll to position [79, 0]
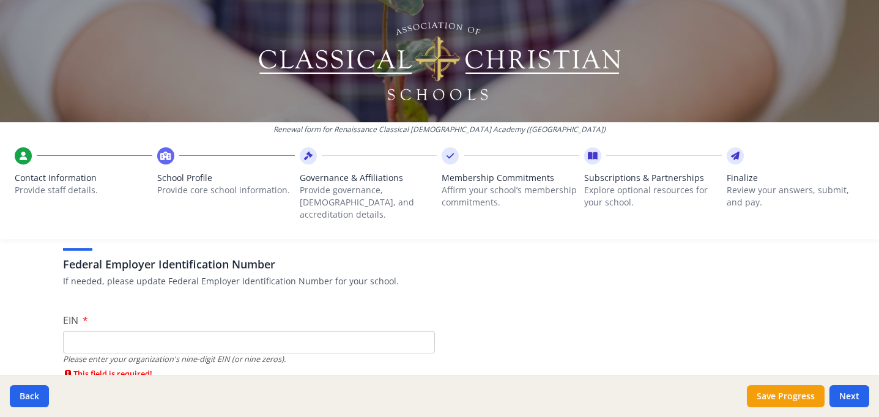
click at [96, 336] on input "EIN" at bounding box center [249, 342] width 372 height 23
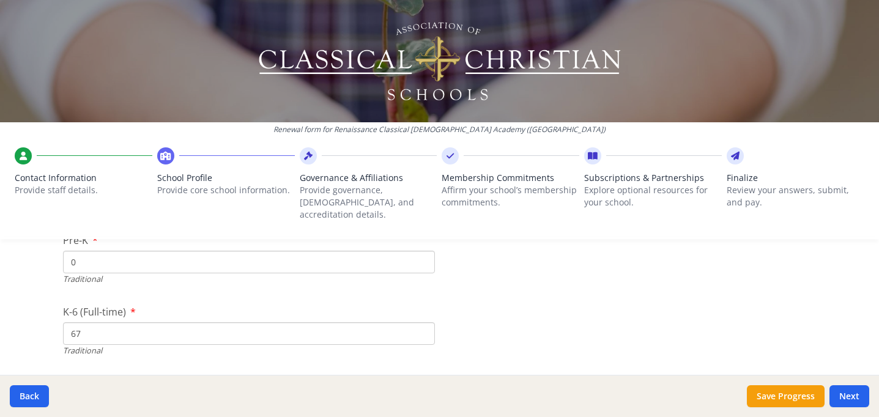
scroll to position [2711, 0]
type input "[US_EMPLOYER_IDENTIFICATION_NUMBER]"
click at [847, 391] on button "Next" at bounding box center [850, 396] width 40 height 22
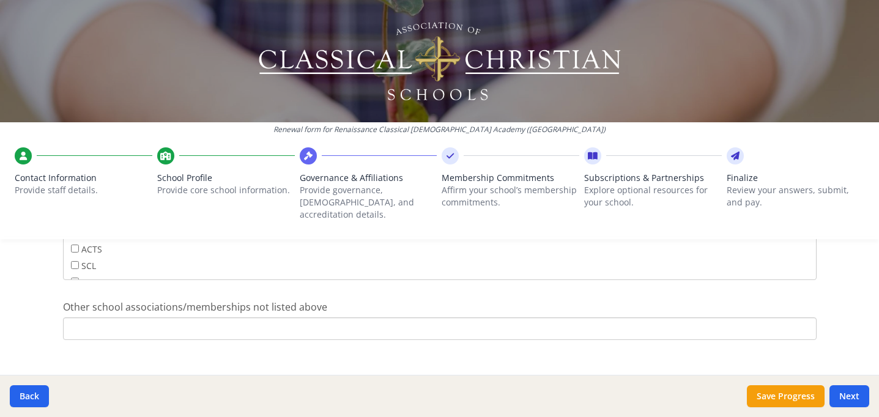
scroll to position [862, 0]
click at [804, 391] on button "Save Progress" at bounding box center [786, 396] width 78 height 22
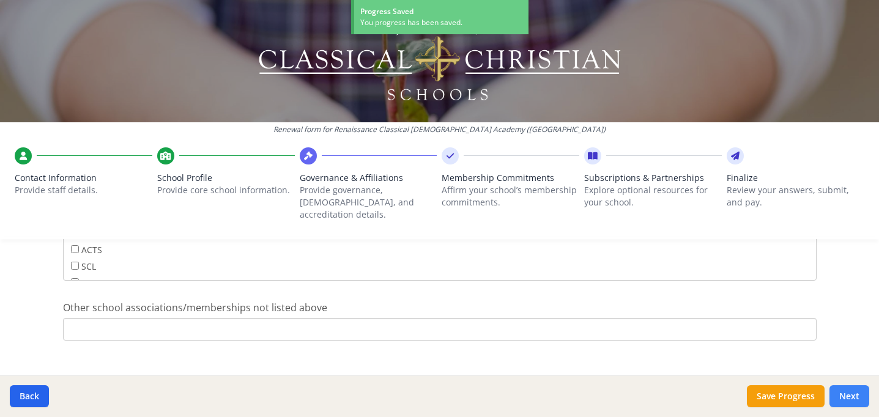
click at [844, 391] on button "Next" at bounding box center [850, 396] width 40 height 22
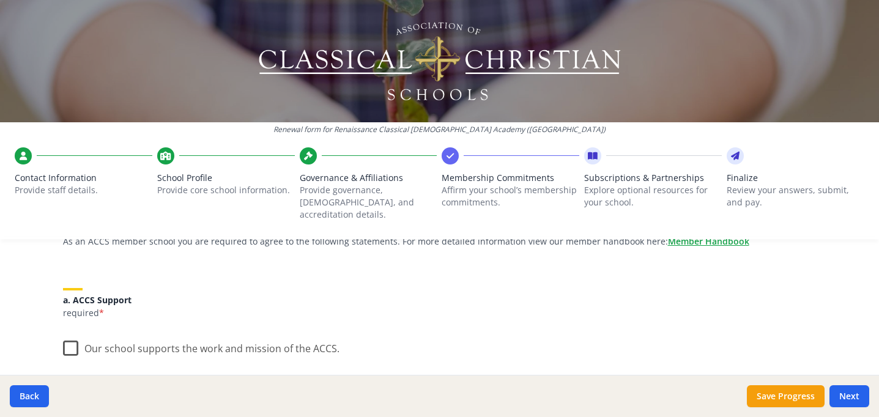
scroll to position [154, 0]
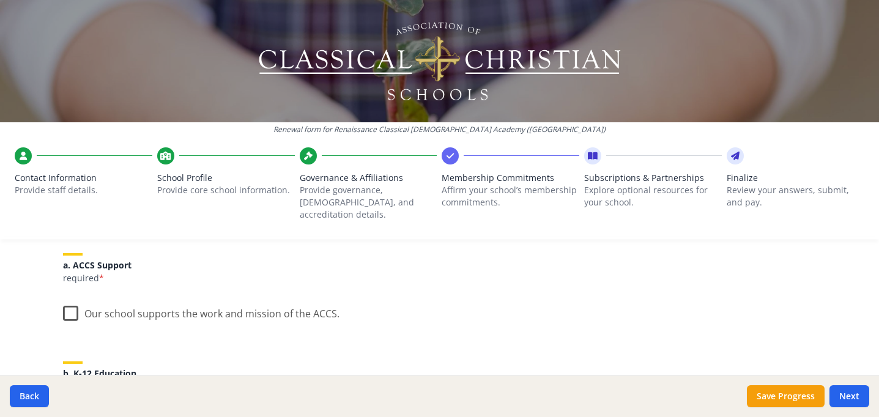
click at [66, 302] on label "Our school supports the work and mission of the ACCS." at bounding box center [201, 311] width 277 height 26
click at [0, 0] on input "Our school supports the work and mission of the ACCS." at bounding box center [0, 0] width 0 height 0
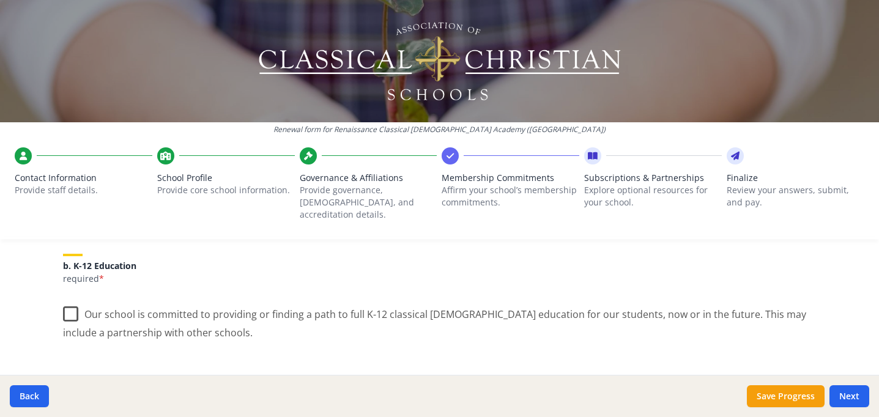
scroll to position [262, 0]
click at [69, 300] on label "Our school is committed to providing or finding a path to full K-12 classical […" at bounding box center [440, 318] width 754 height 41
click at [0, 0] on input "Our school is committed to providing or finding a path to full K-12 classical […" at bounding box center [0, 0] width 0 height 0
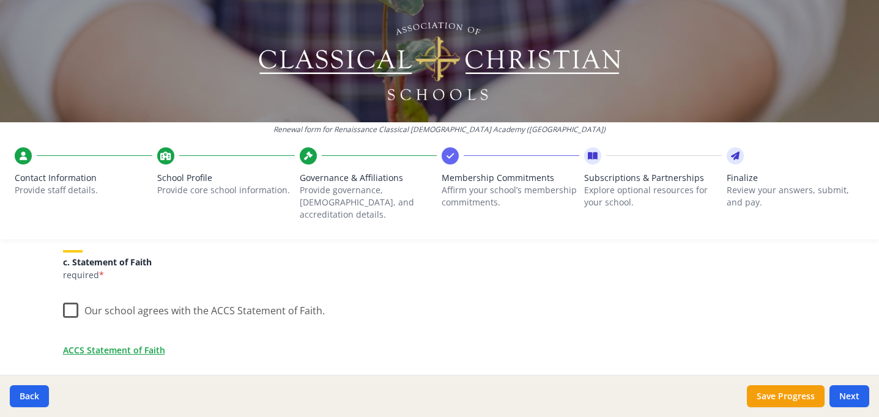
scroll to position [393, 0]
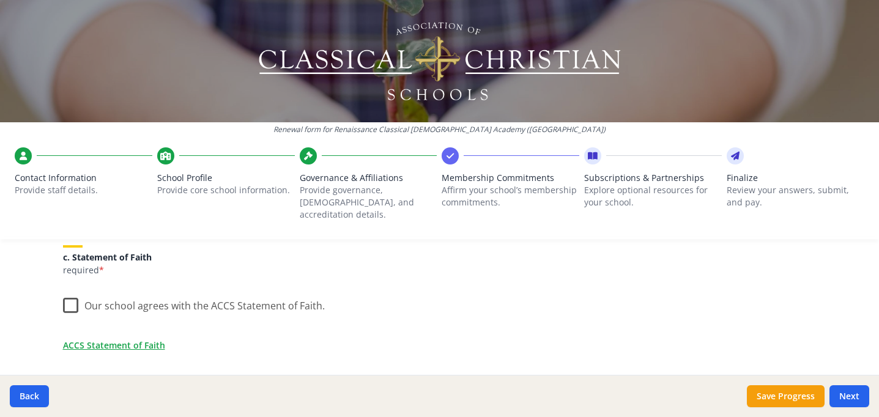
click at [64, 294] on label "Our school agrees with the ACCS Statement of Faith." at bounding box center [194, 303] width 262 height 26
click at [0, 0] on input "Our school agrees with the ACCS Statement of Faith." at bounding box center [0, 0] width 0 height 0
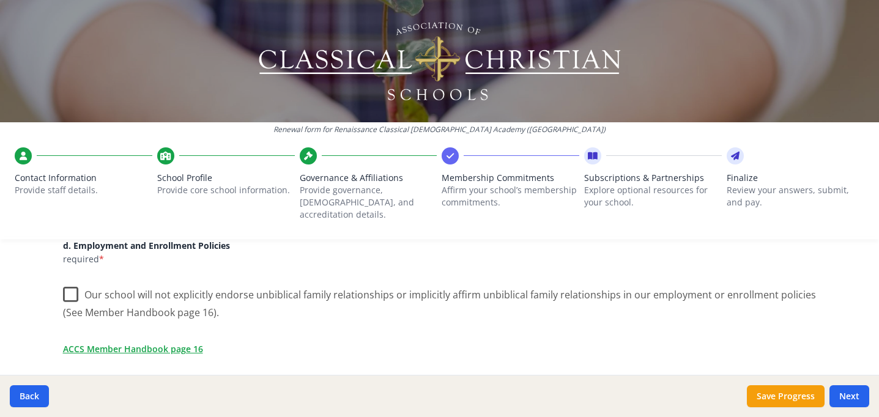
scroll to position [552, 0]
click at [67, 279] on label "Our school will not explicitly endorse unbiblical family relationships or impli…" at bounding box center [440, 298] width 754 height 41
click at [0, 0] on input "Our school will not explicitly endorse unbiblical family relationships or impli…" at bounding box center [0, 0] width 0 height 0
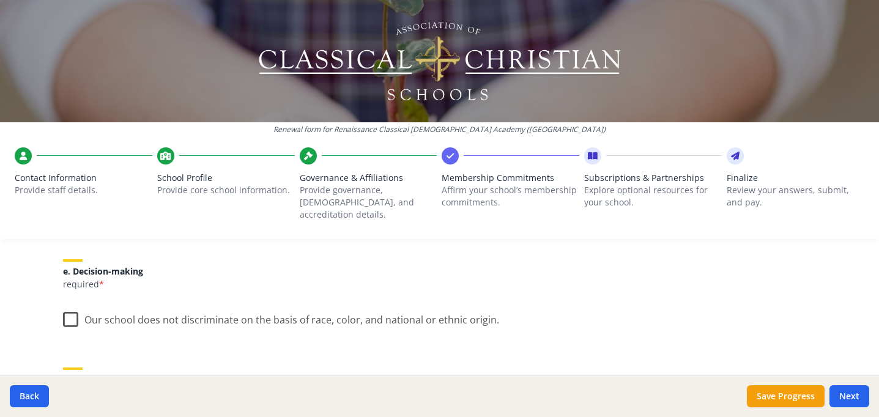
scroll to position [718, 0]
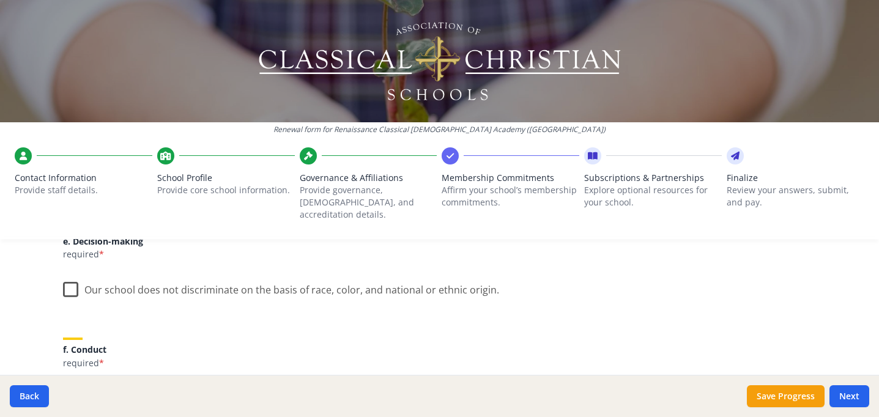
click at [65, 274] on label "Our school does not discriminate on the basis of race, color, and national or e…" at bounding box center [281, 287] width 436 height 26
click at [0, 0] on input "Our school does not discriminate on the basis of race, color, and national or e…" at bounding box center [0, 0] width 0 height 0
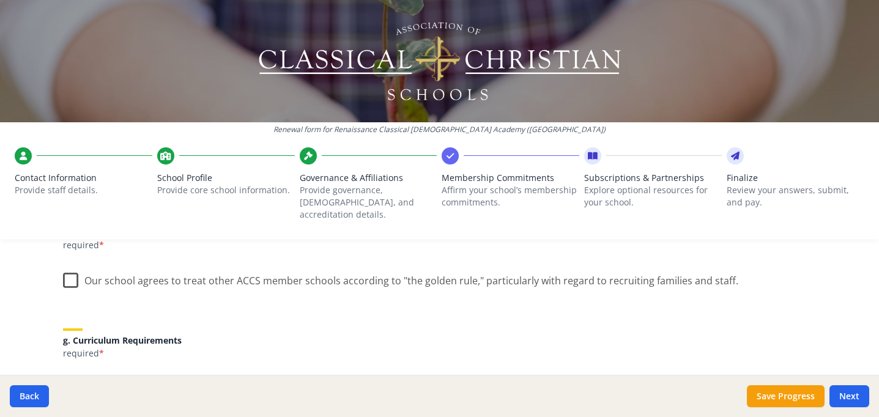
scroll to position [827, 0]
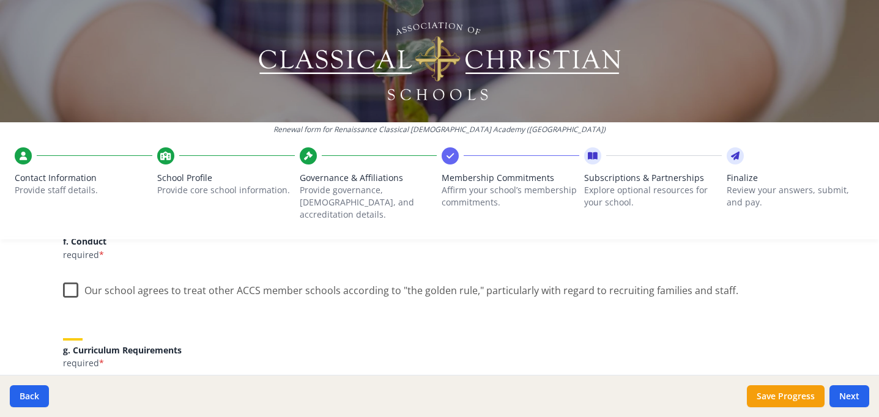
click at [65, 275] on label "Our school agrees to treat other ACCS member schools according to "the golden r…" at bounding box center [400, 288] width 675 height 26
click at [0, 0] on input "Our school agrees to treat other ACCS member schools according to "the golden r…" at bounding box center [0, 0] width 0 height 0
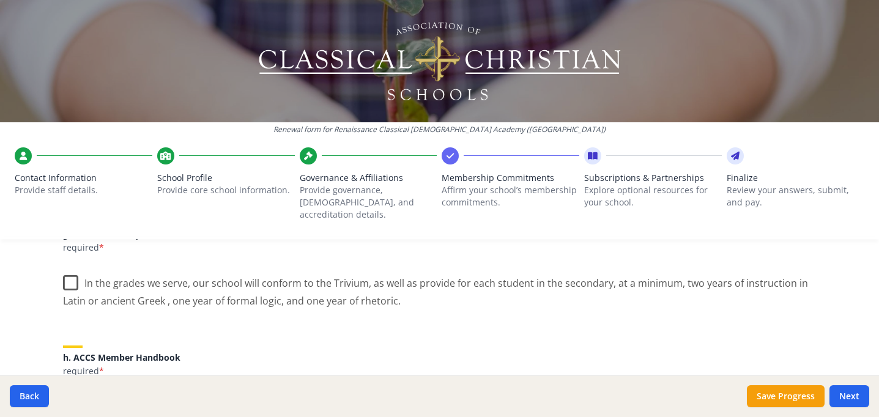
scroll to position [949, 0]
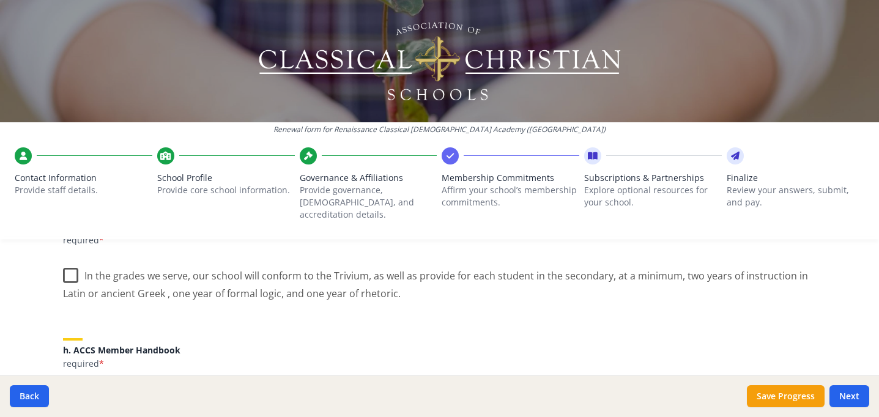
click at [64, 263] on label "In the grades we serve, our school will conform to the Trivium, as well as prov…" at bounding box center [440, 280] width 754 height 41
click at [0, 0] on input "In the grades we serve, our school will conform to the Trivium, as well as prov…" at bounding box center [0, 0] width 0 height 0
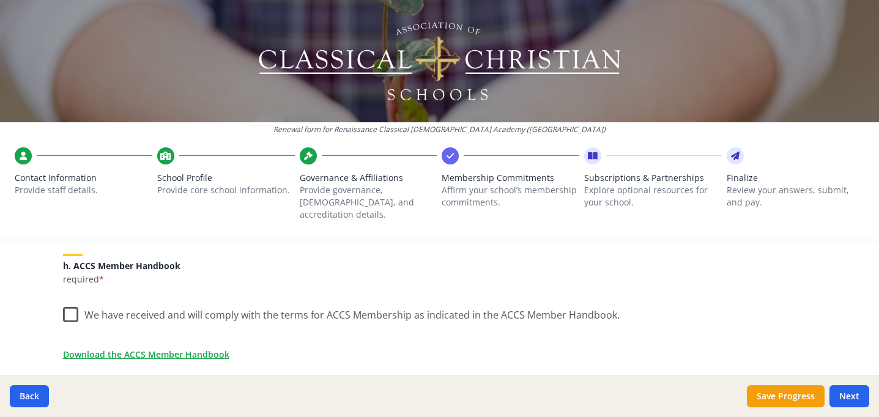
scroll to position [1035, 0]
click at [65, 299] on label "We have received and will comply with the terms for ACCS Membership as indicate…" at bounding box center [341, 311] width 557 height 26
click at [0, 0] on input "We have received and will comply with the terms for ACCS Membership as indicate…" at bounding box center [0, 0] width 0 height 0
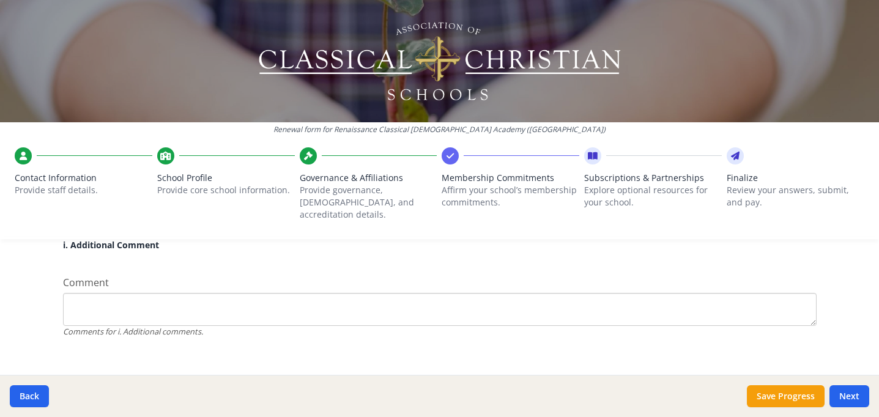
scroll to position [1201, 0]
click at [792, 391] on button "Save Progress" at bounding box center [786, 396] width 78 height 22
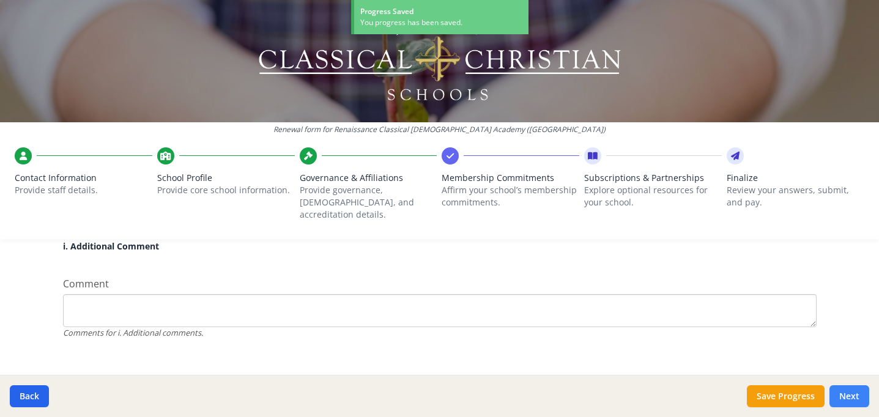
click at [848, 391] on button "Next" at bounding box center [850, 396] width 40 height 22
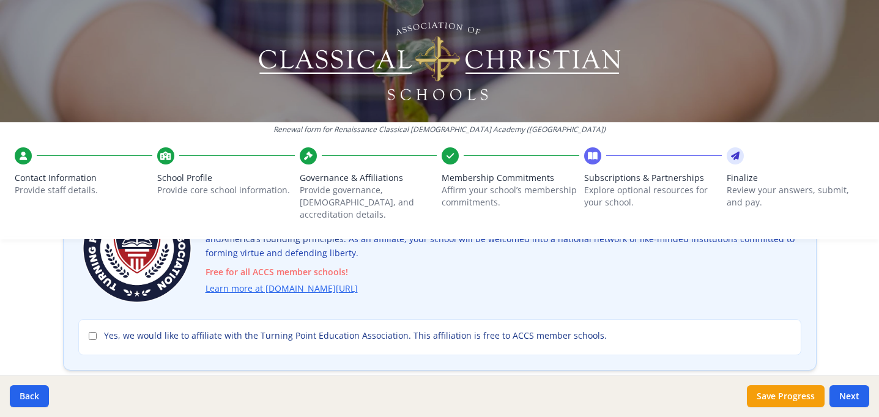
scroll to position [136, 0]
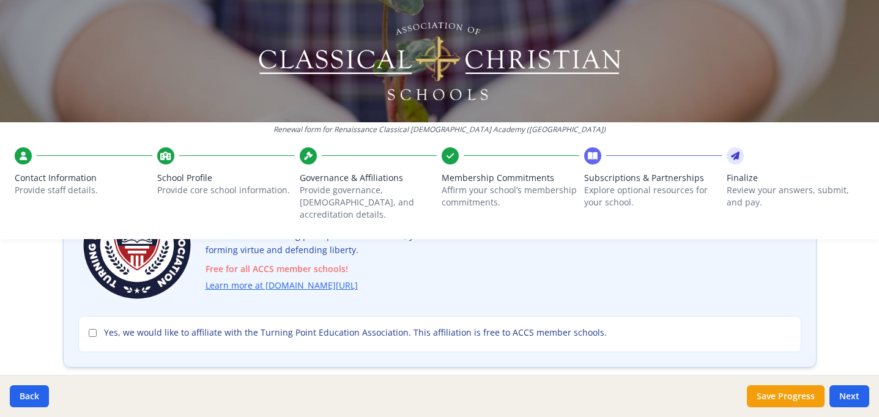
click at [89, 329] on input "Yes, we would like to affiliate with the Turning Point Education Association. T…" at bounding box center [93, 333] width 8 height 8
checkbox input "true"
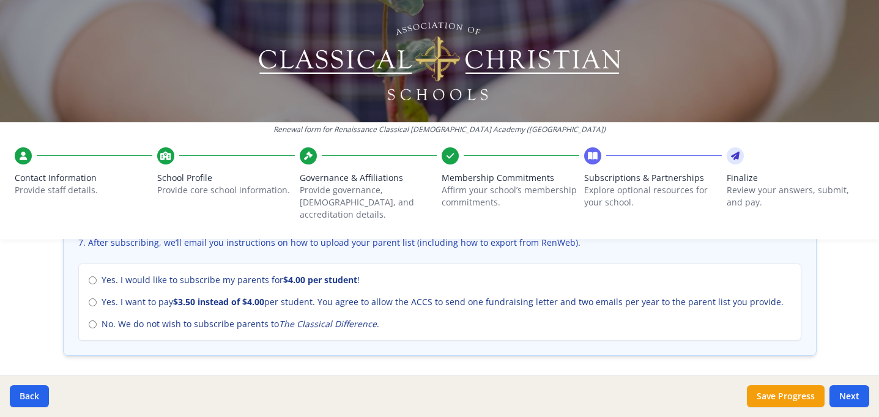
scroll to position [551, 0]
click at [89, 278] on input "Yes. I would like to subscribe my parents for $4.00 per student !" at bounding box center [93, 282] width 8 height 8
radio input "true"
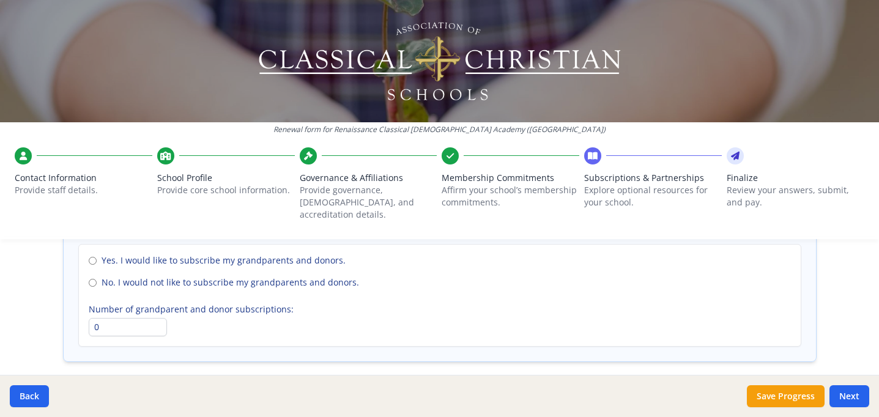
scroll to position [943, 0]
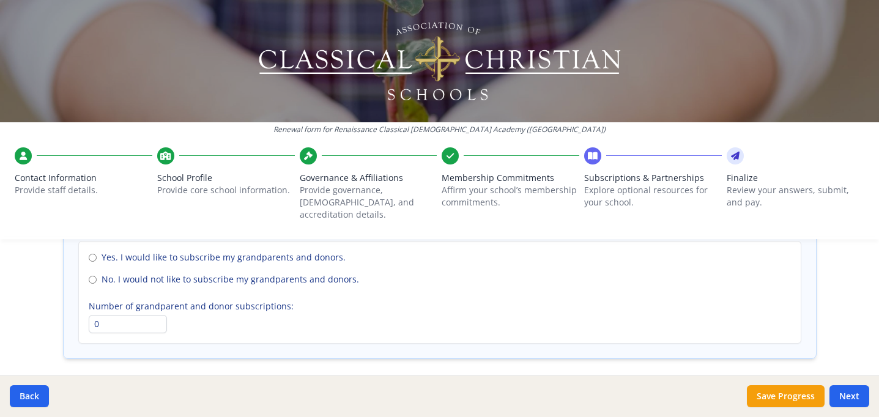
click at [89, 276] on input "No. I would not like to subscribe my grandparents and donors." at bounding box center [93, 280] width 8 height 8
radio input "true"
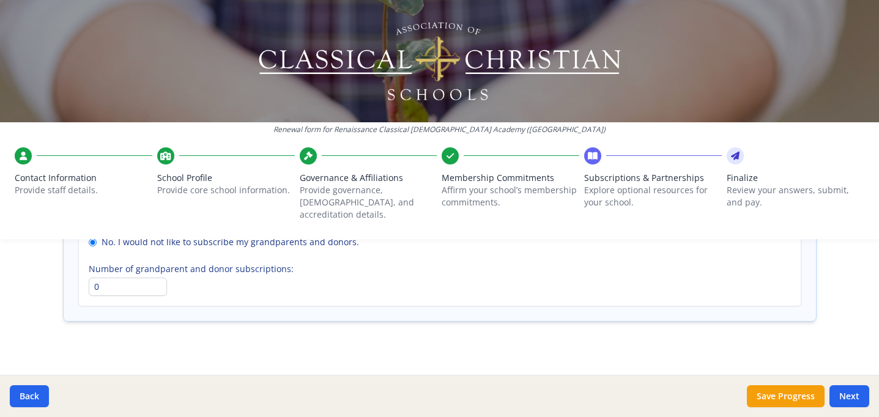
scroll to position [979, 0]
click at [851, 391] on button "Next" at bounding box center [850, 396] width 40 height 22
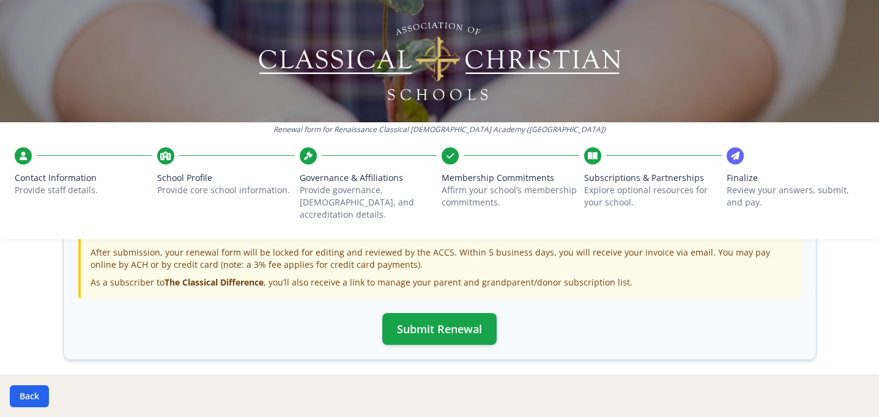
scroll to position [456, 0]
click at [416, 318] on button "Submit Renewal" at bounding box center [439, 329] width 114 height 32
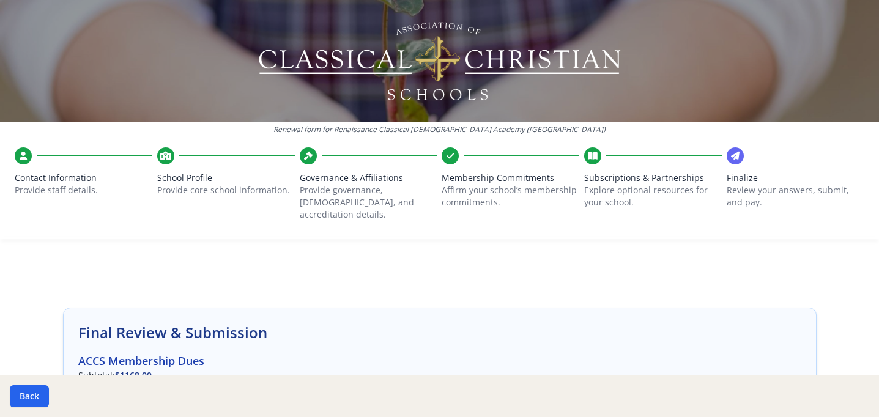
scroll to position [0, 0]
